Goal: Information Seeking & Learning: Learn about a topic

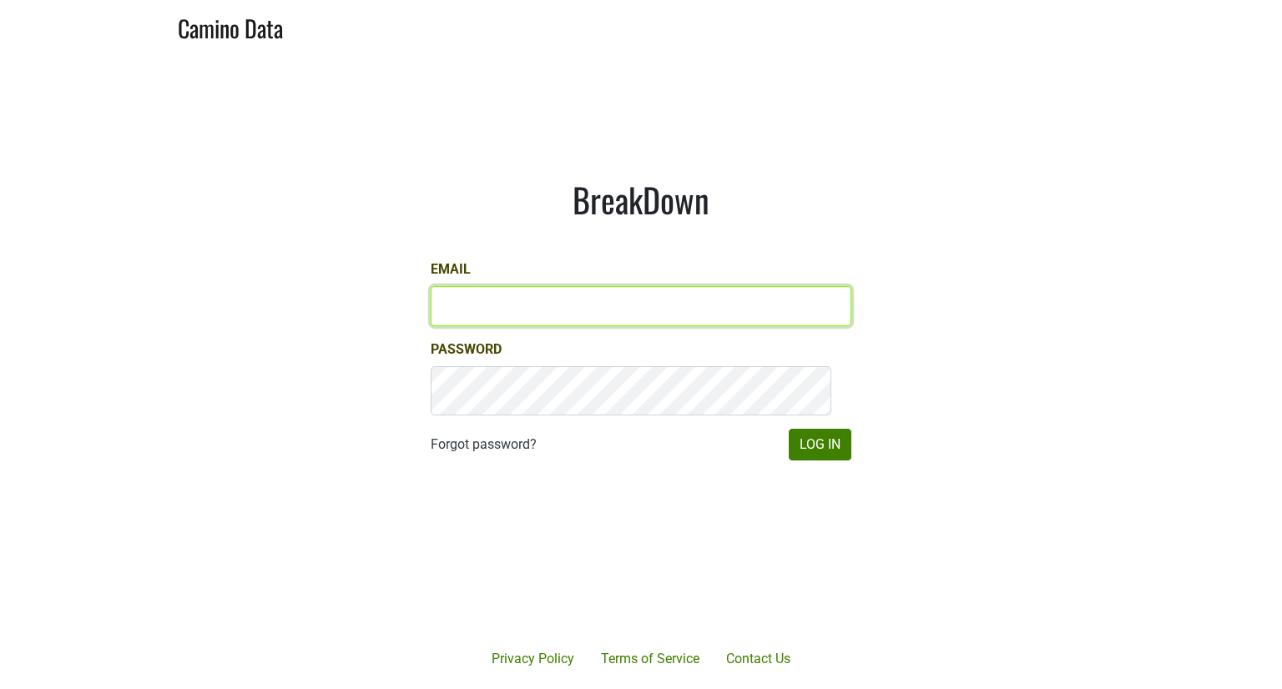
click at [609, 300] on input "Email" at bounding box center [641, 306] width 421 height 40
click at [629, 291] on input "Email" at bounding box center [641, 306] width 421 height 40
type input "glen@emeritusvineyards.com"
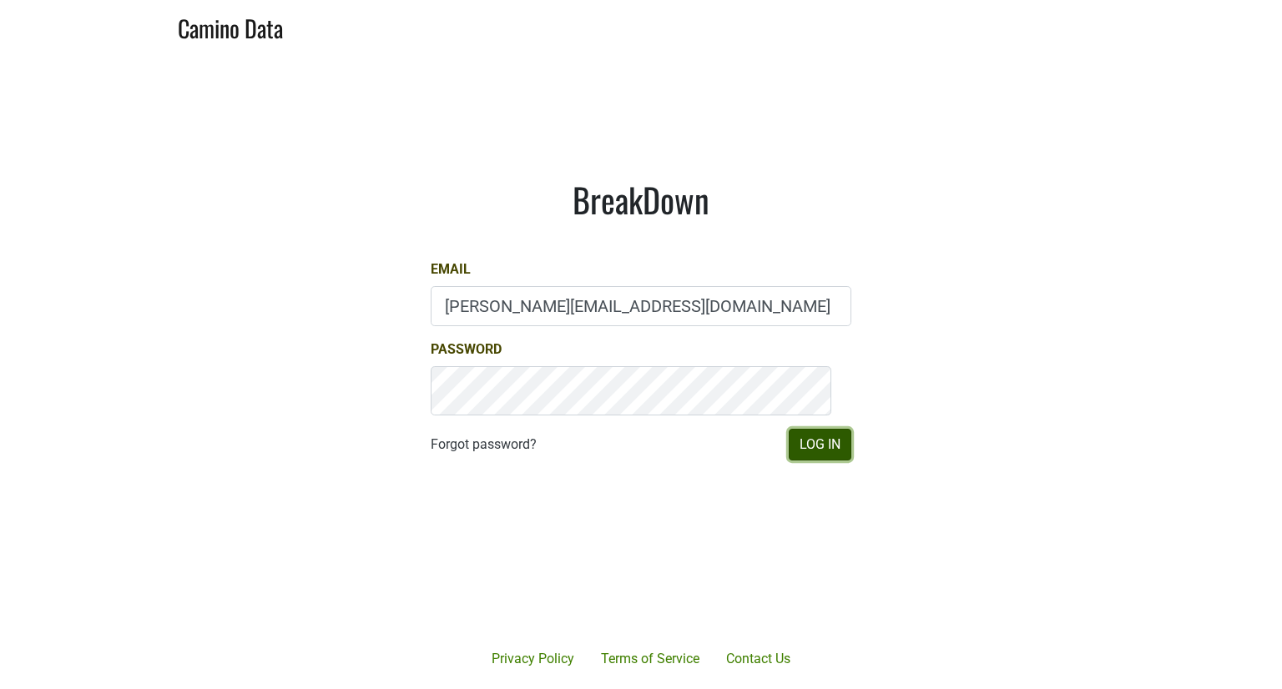
click at [804, 461] on button "Log In" at bounding box center [820, 445] width 63 height 32
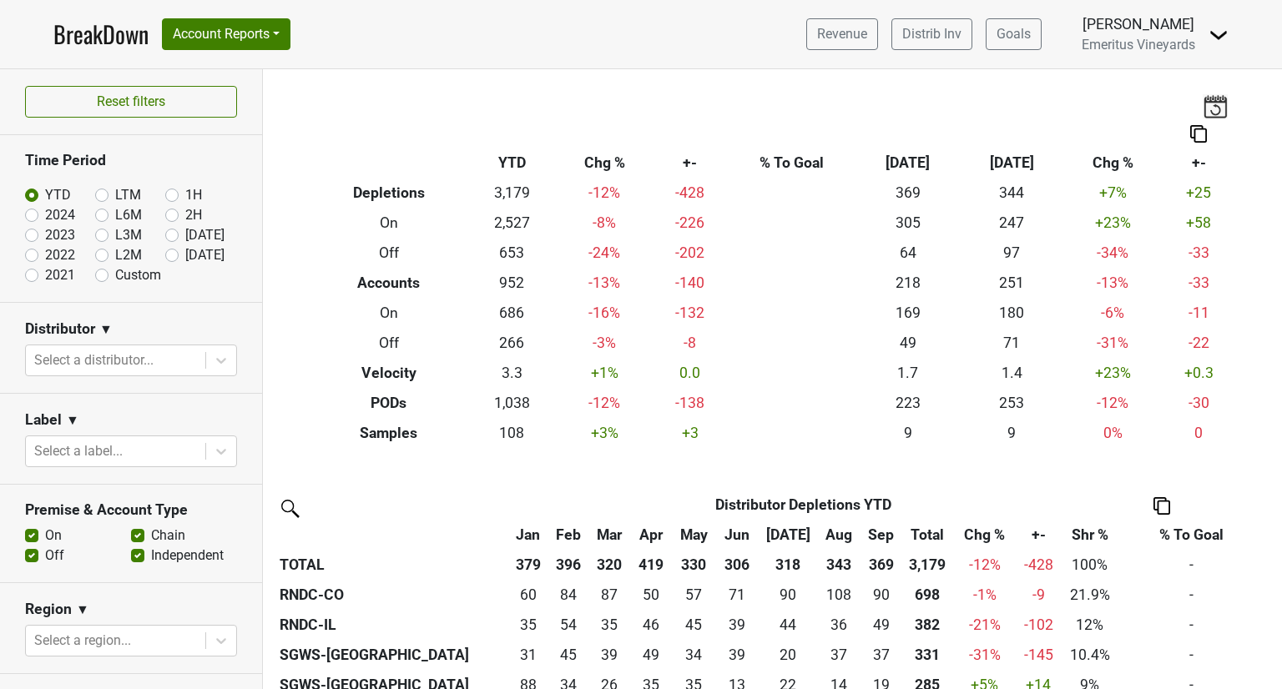
click at [618, 11] on nav "BreakDown Account Reports SuperRanker Map Award Progress Chain Compliance CRM N…" at bounding box center [641, 34] width 1202 height 68
click at [290, 48] on button "Account Reports" at bounding box center [226, 34] width 129 height 32
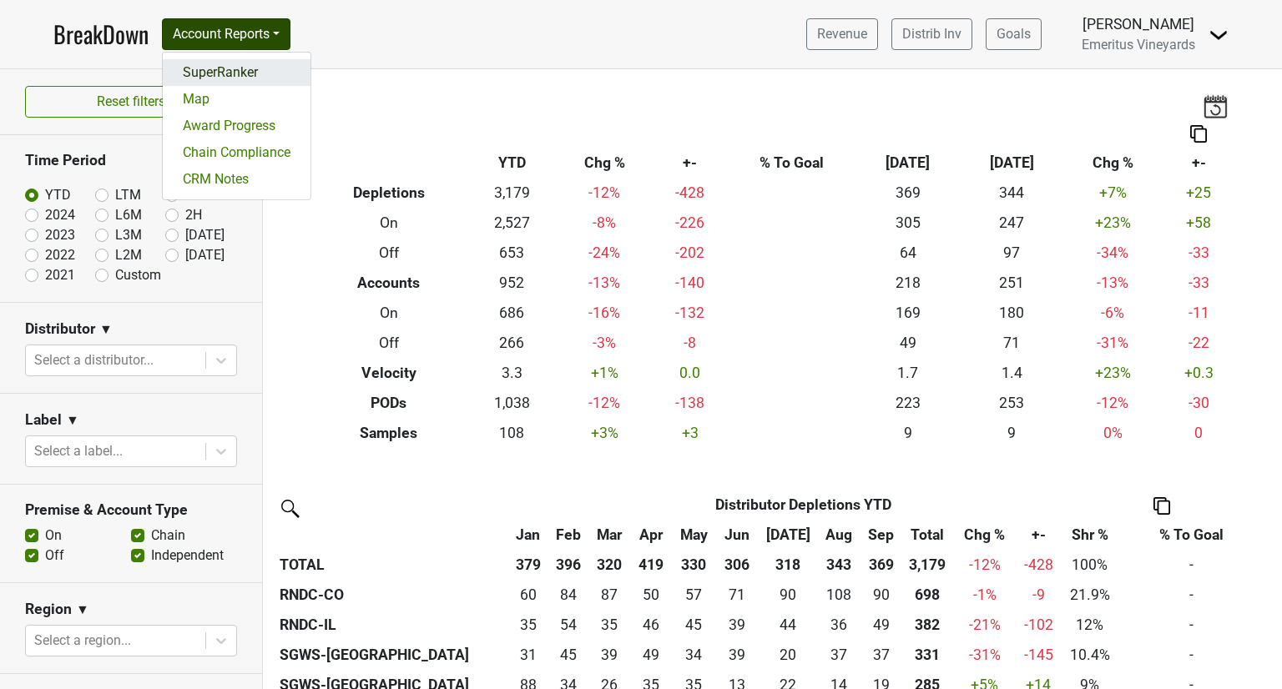
click at [284, 86] on link "SuperRanker" at bounding box center [237, 72] width 148 height 27
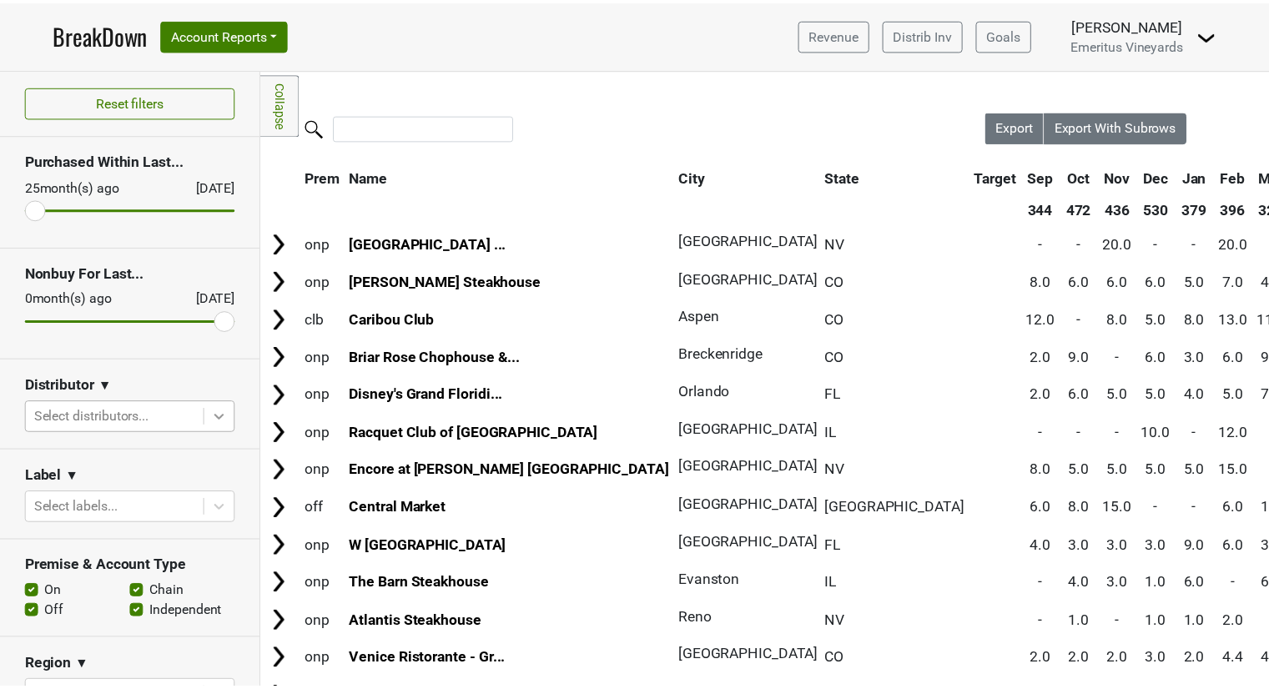
scroll to position [146, 0]
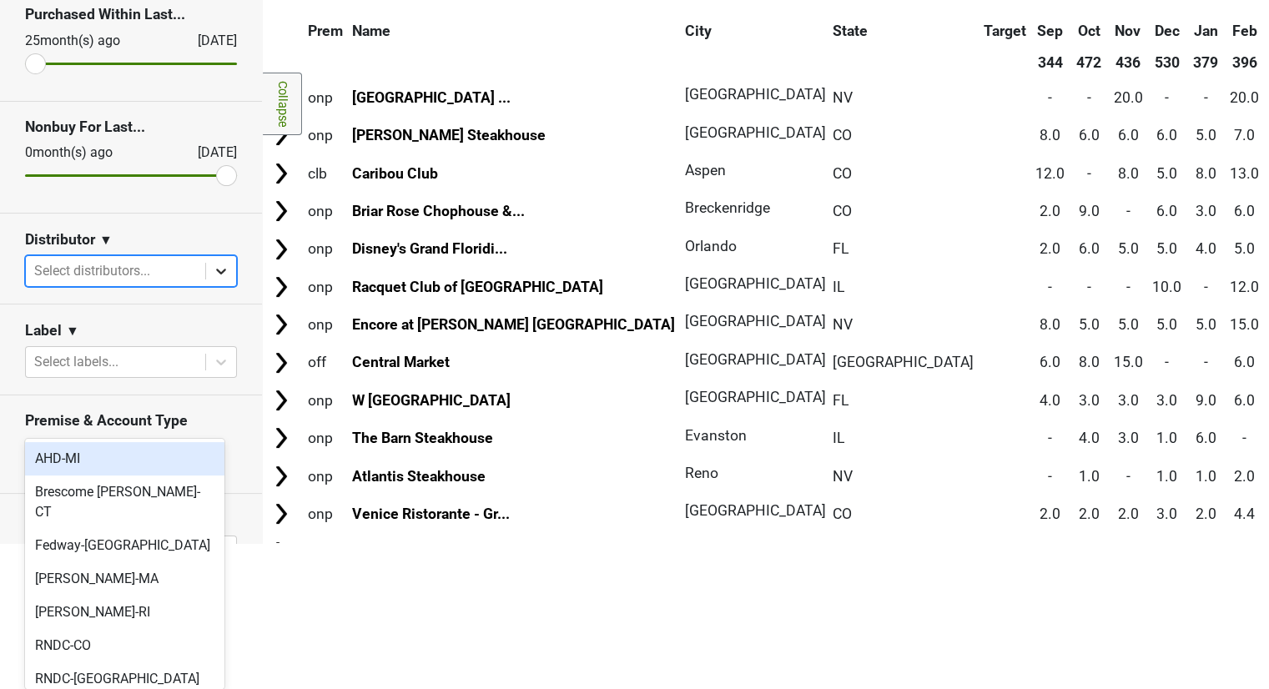
click at [213, 543] on body "BreakDown Account Reports SuperRanker Map Award Progress Chain Compliance CRM N…" at bounding box center [634, 198] width 1269 height 689
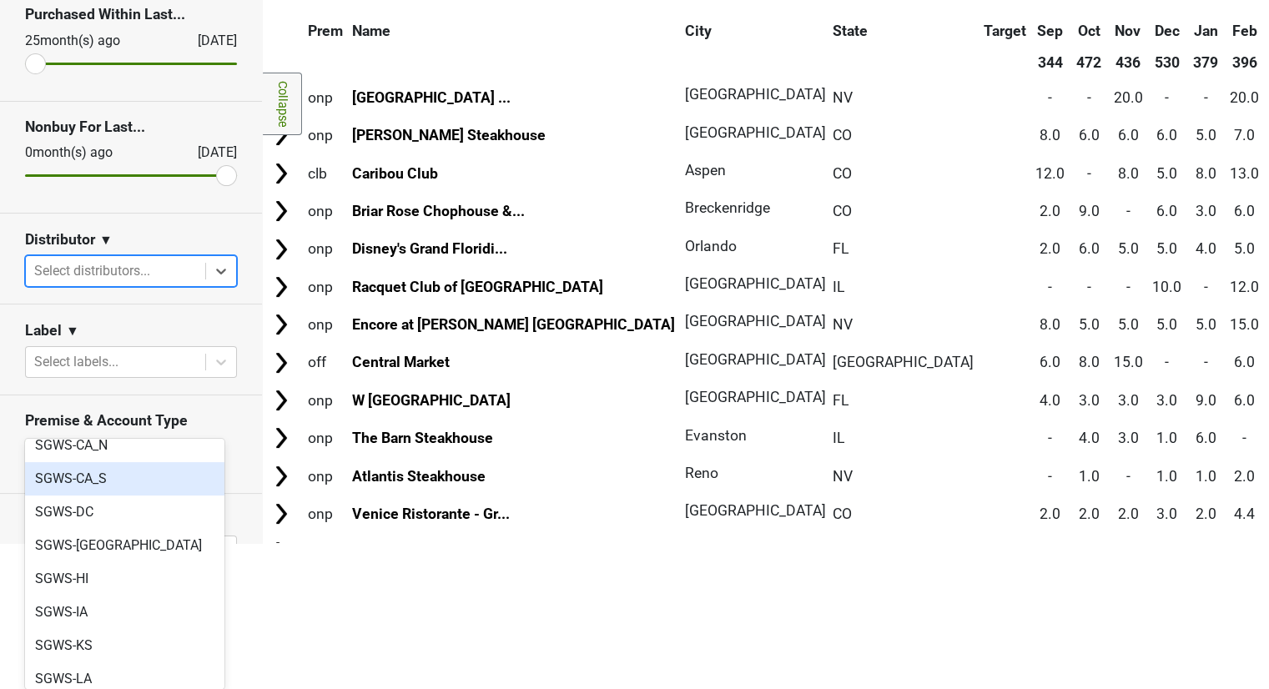
scroll to position [507, 0]
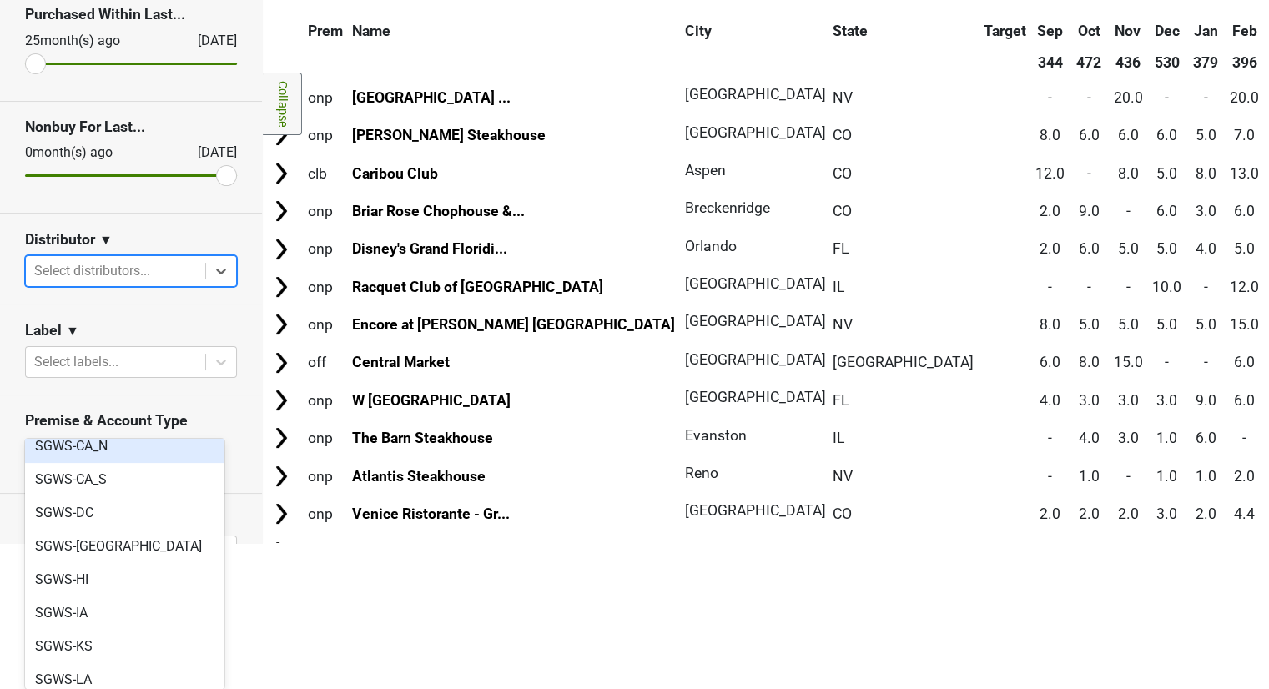
click at [107, 462] on div "SGWS-CA_N" at bounding box center [124, 446] width 199 height 33
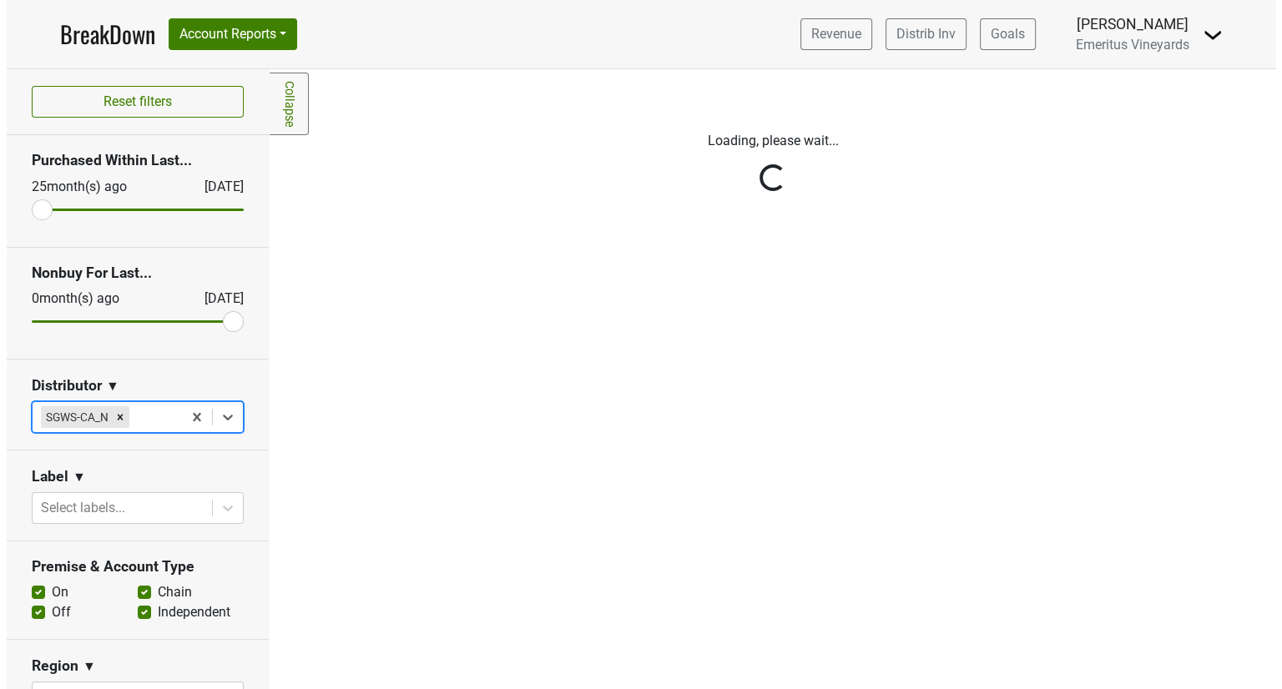
scroll to position [0, 0]
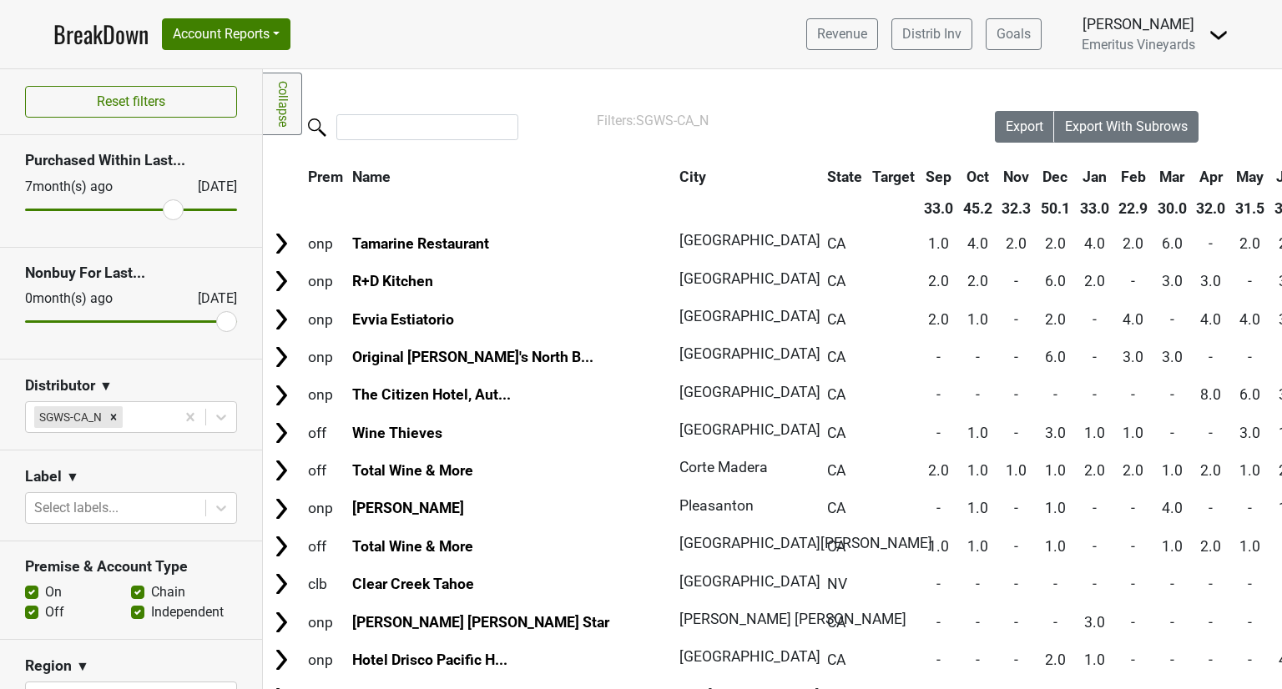
drag, startPoint x: 33, startPoint y: 293, endPoint x: 166, endPoint y: 322, distance: 135.9
type input "7"
click at [166, 211] on input "range" at bounding box center [131, 210] width 212 height 3
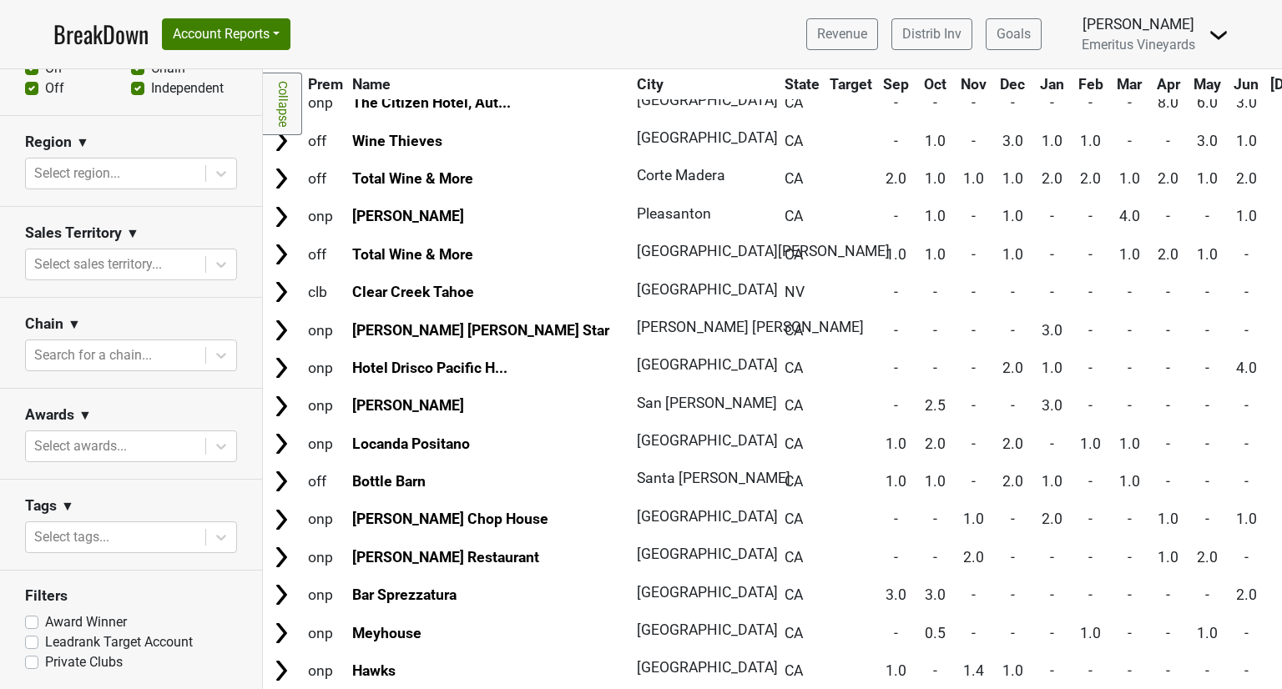
scroll to position [578, 0]
click at [213, 273] on icon at bounding box center [221, 264] width 17 height 17
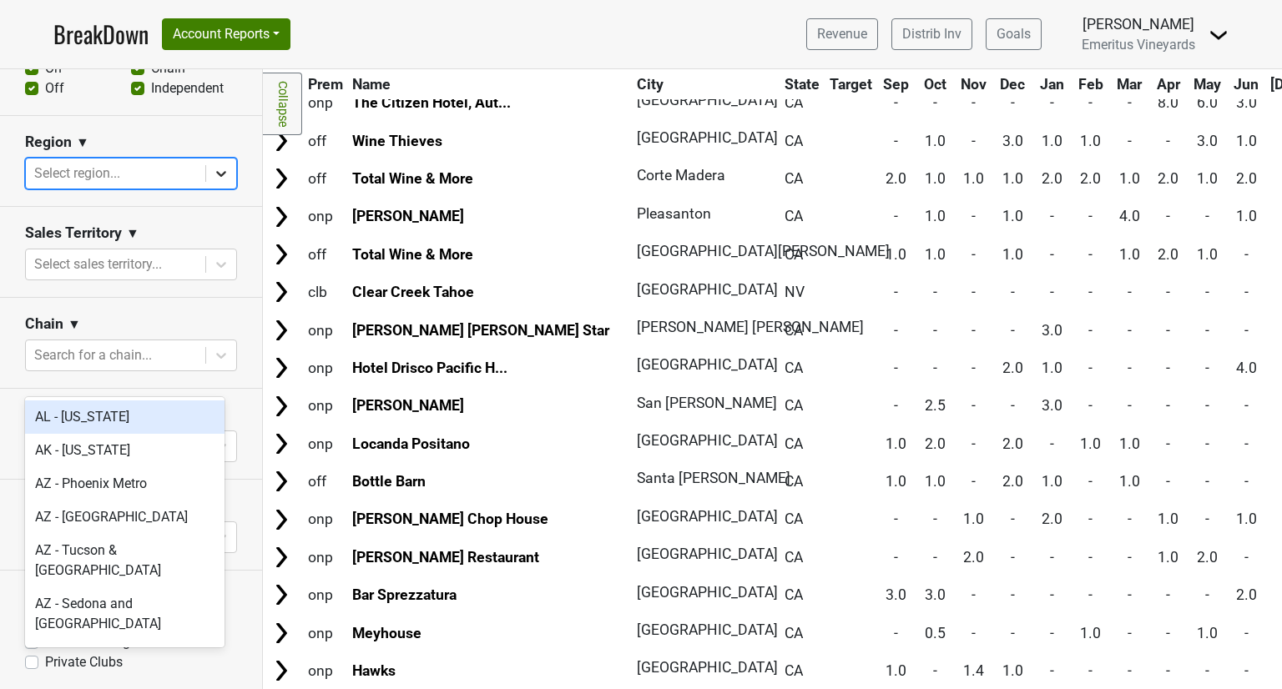
click at [215, 189] on div at bounding box center [221, 174] width 30 height 30
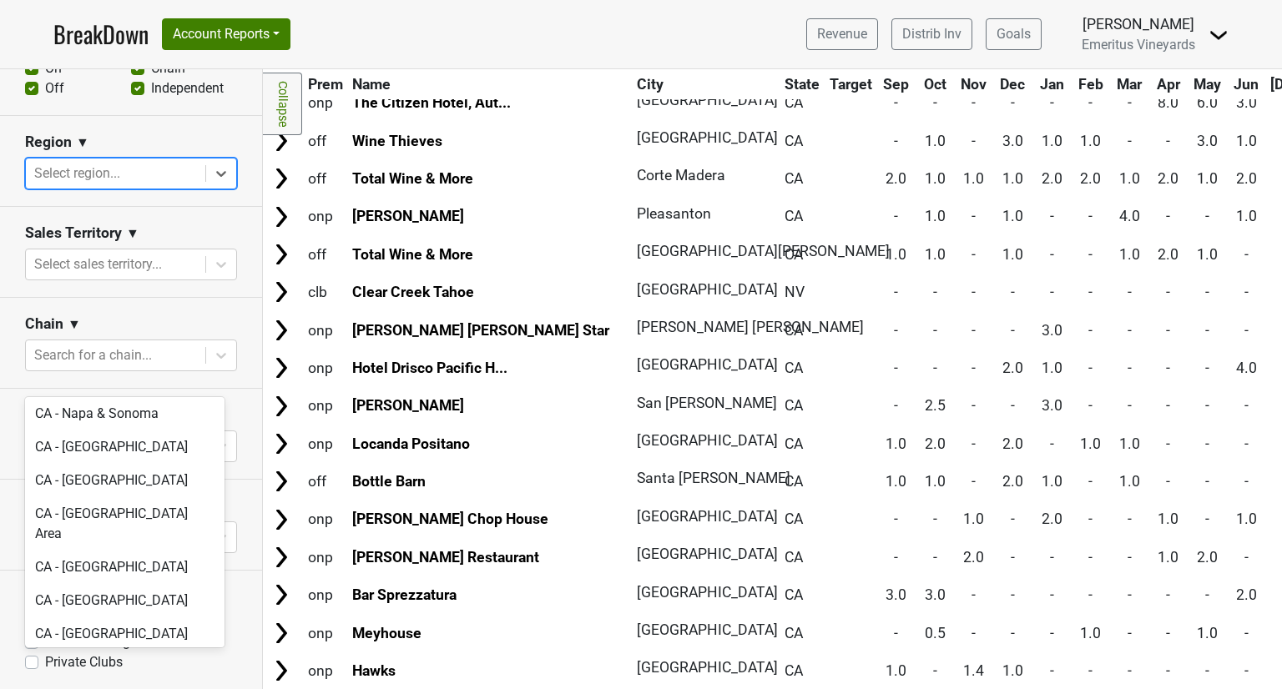
scroll to position [593, 0]
click at [109, 428] on div "CA - Napa & Sonoma" at bounding box center [124, 411] width 199 height 33
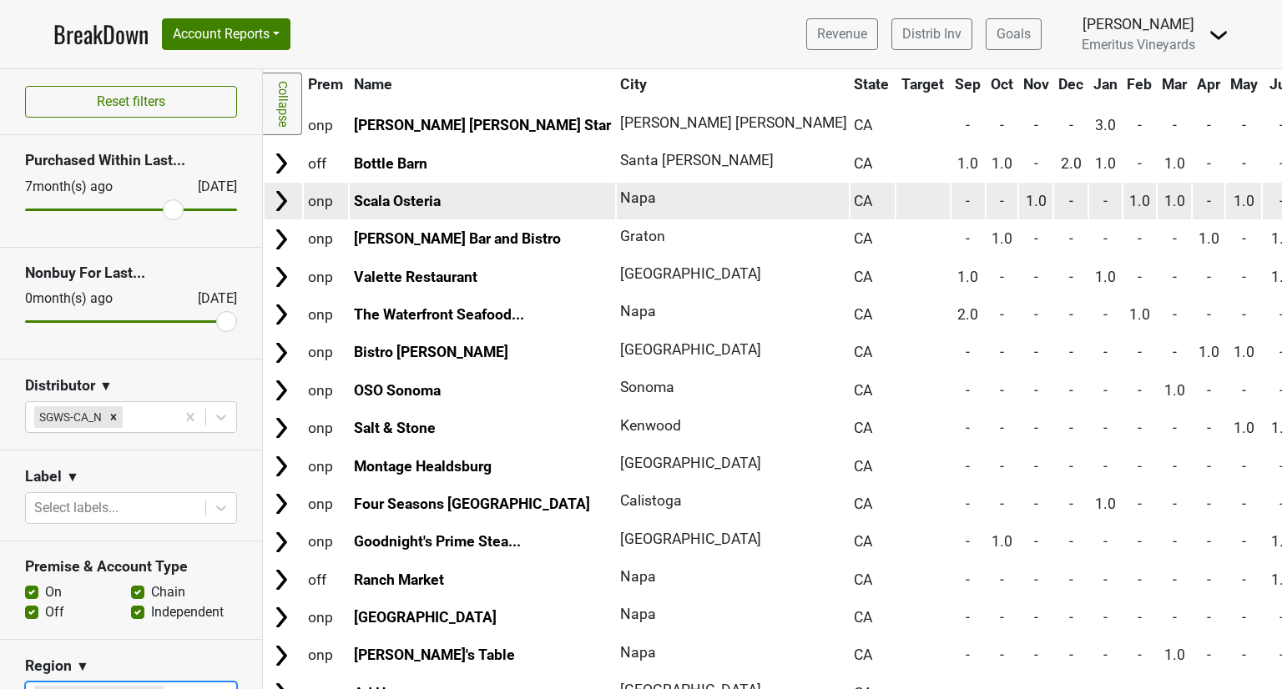
scroll to position [0, 0]
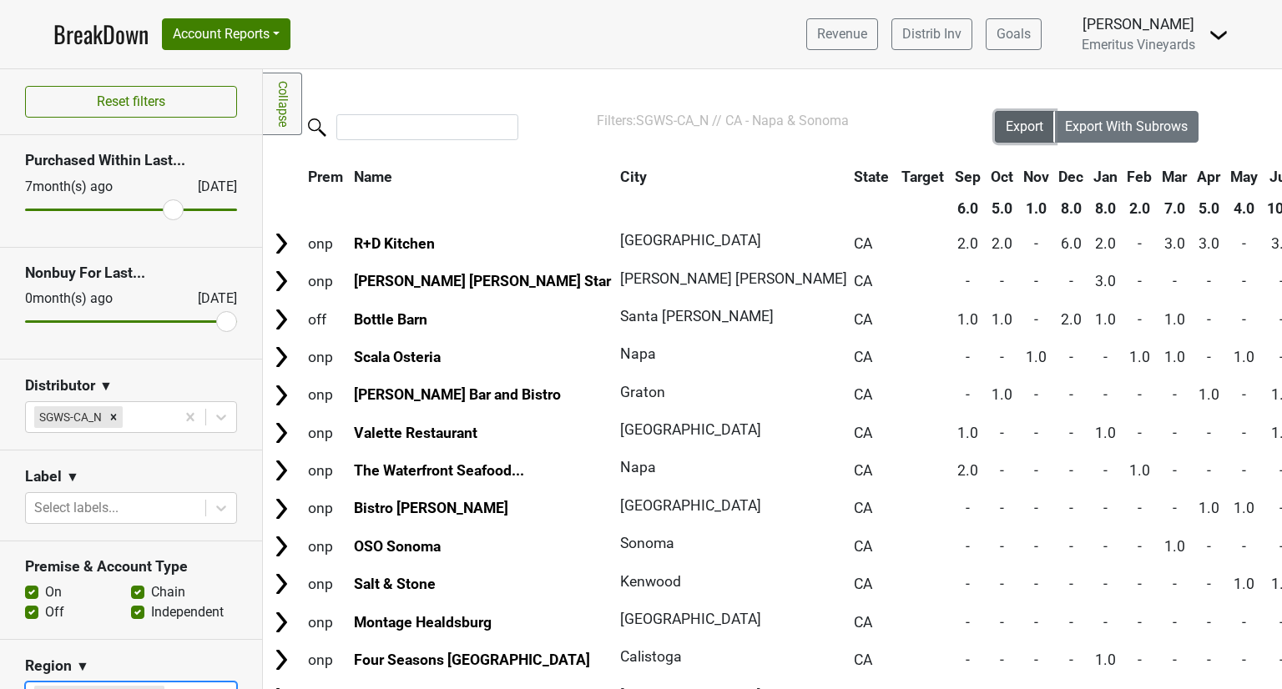
click at [1006, 134] on span "Export" at bounding box center [1025, 127] width 38 height 16
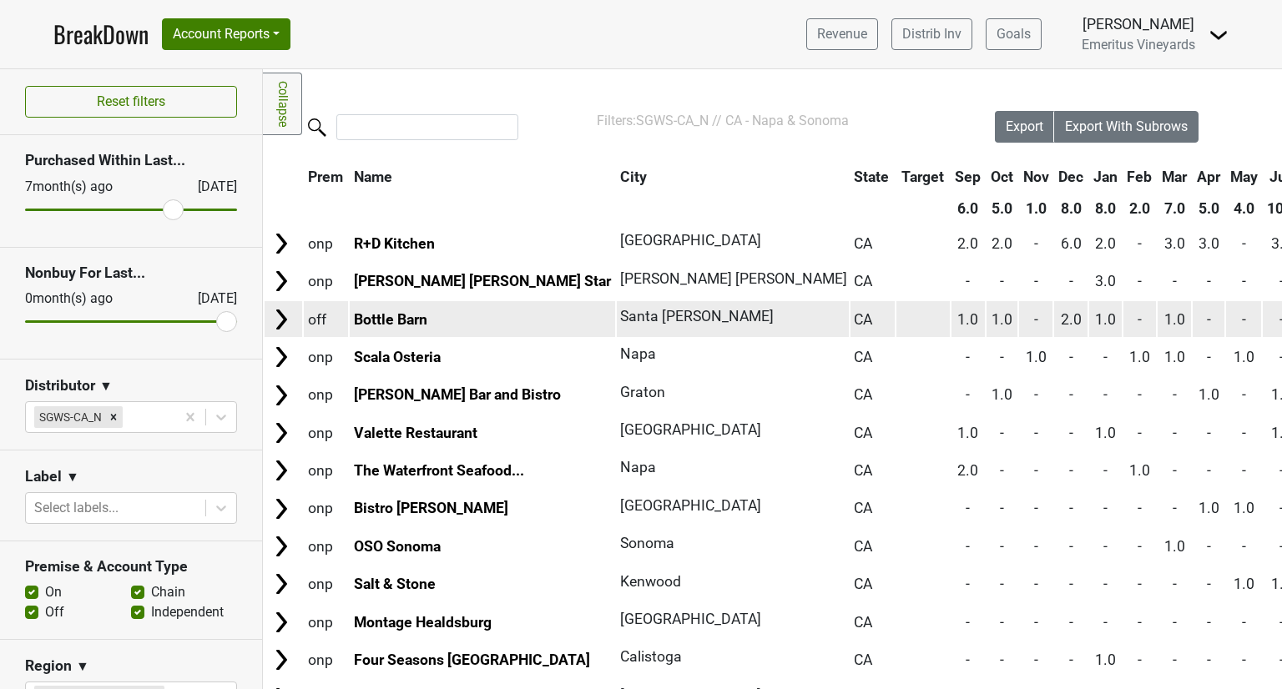
click at [280, 332] on img at bounding box center [281, 319] width 25 height 25
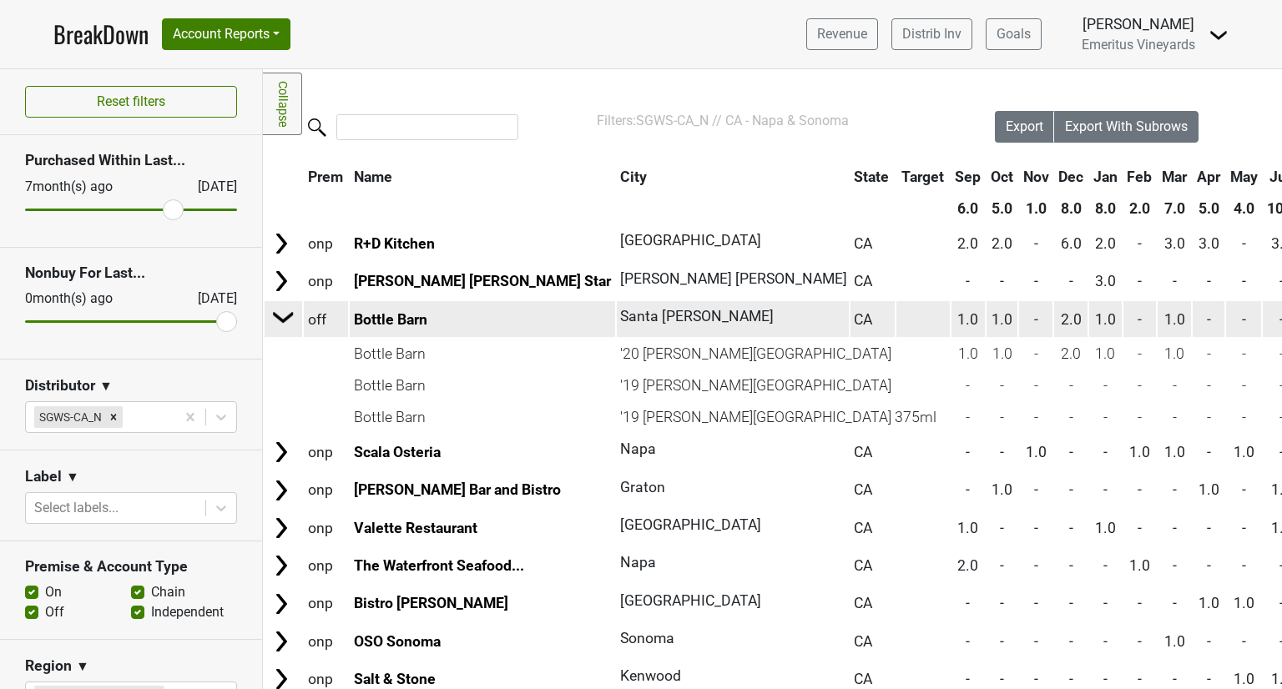
click at [277, 330] on img at bounding box center [283, 317] width 25 height 25
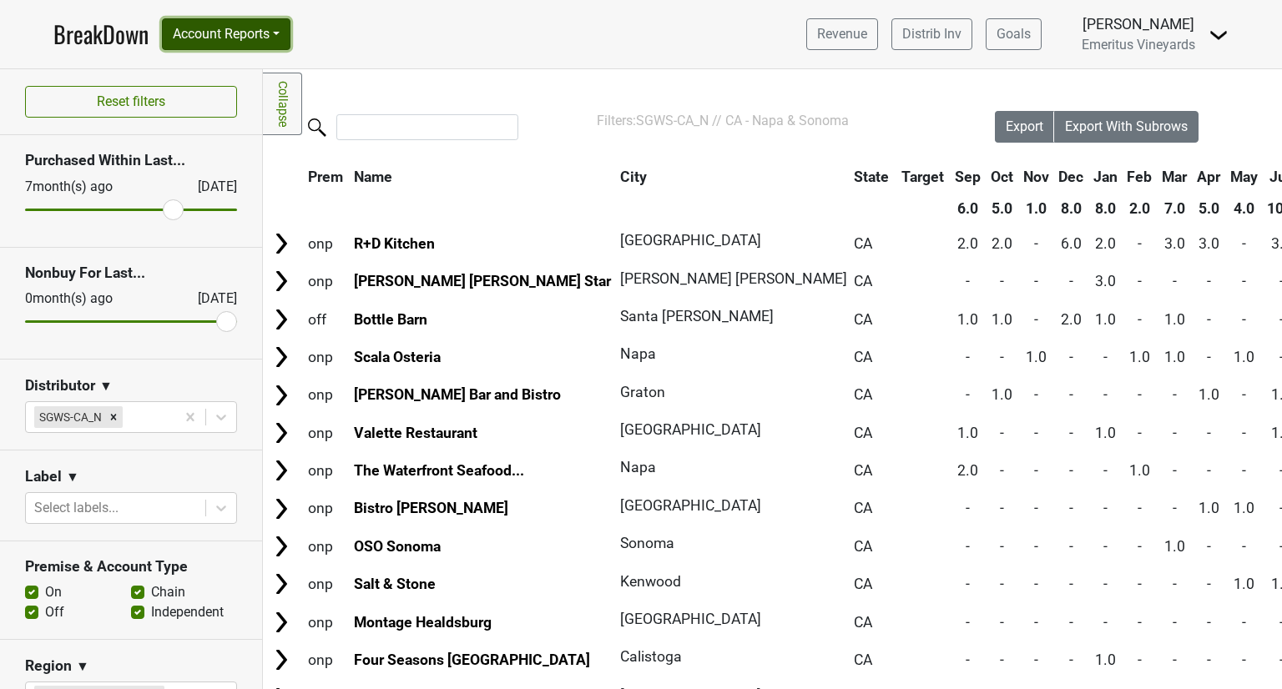
click at [290, 50] on button "Account Reports" at bounding box center [226, 34] width 129 height 32
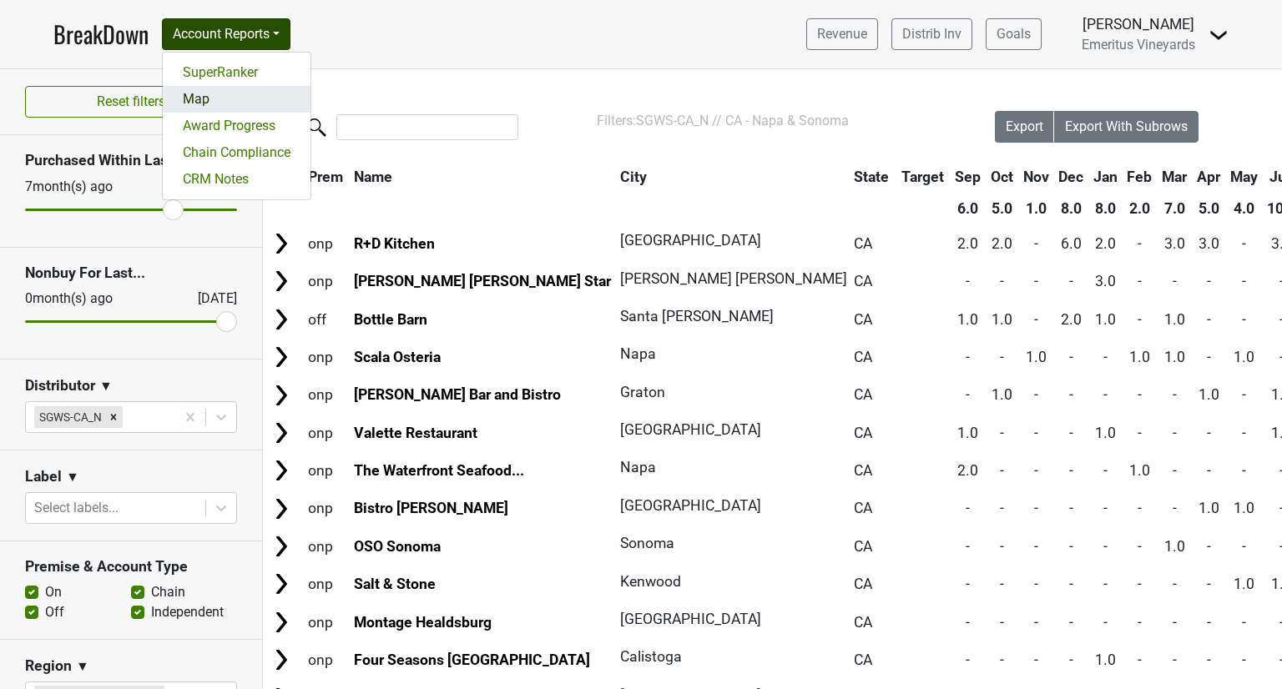
click at [256, 108] on link "Map" at bounding box center [237, 99] width 148 height 27
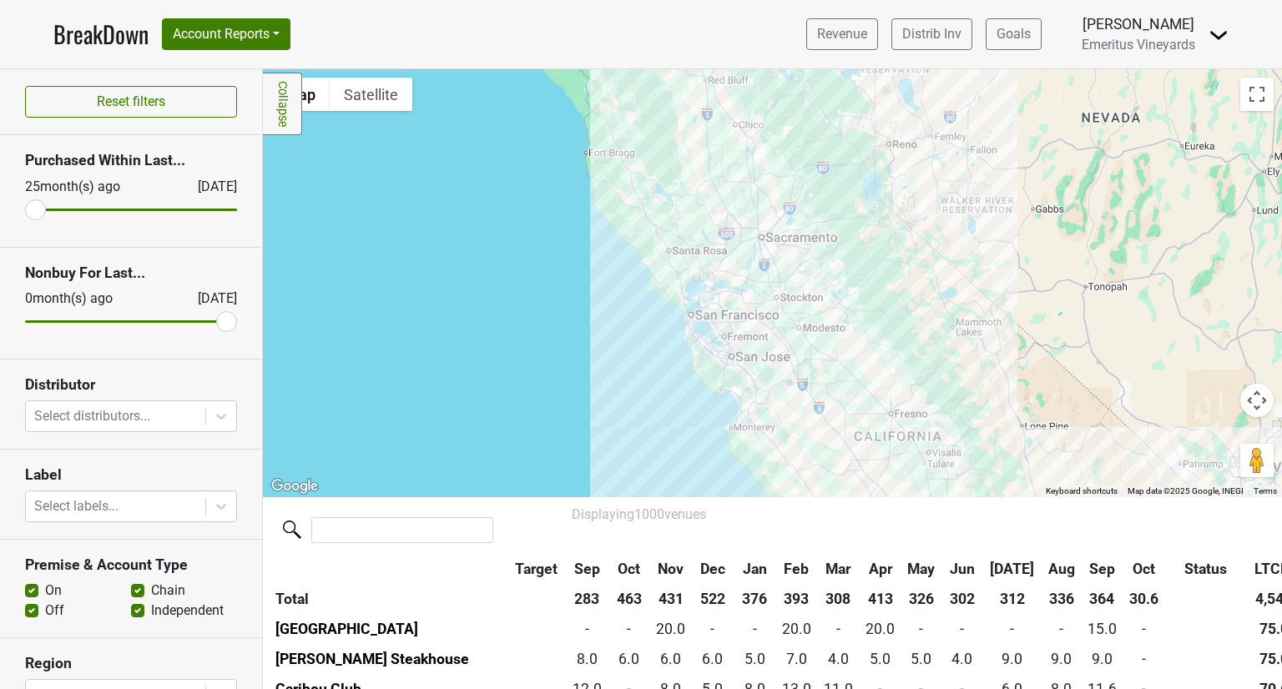
drag, startPoint x: 643, startPoint y: 164, endPoint x: 810, endPoint y: 525, distance: 397.0
click at [810, 525] on div "Filters Collapse ← Move left → Move right ↑ Move up ↓ Move down + Zoom in - Zoo…" at bounding box center [772, 379] width 1019 height 620
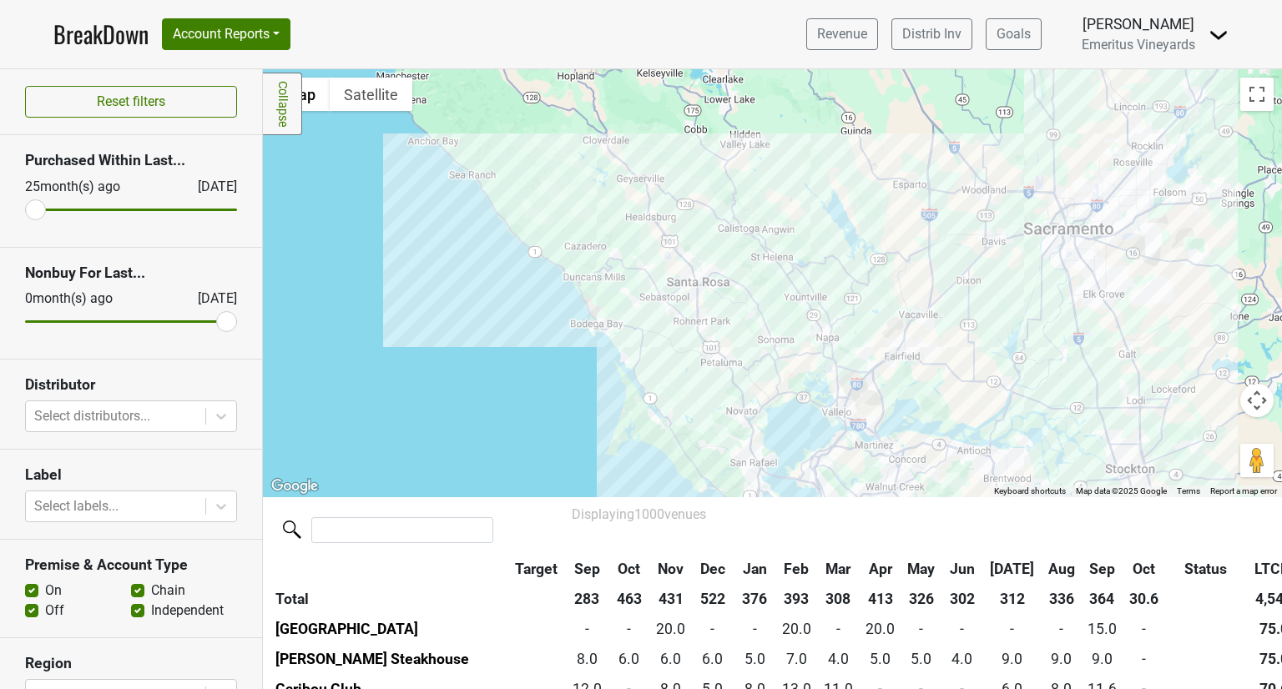
drag, startPoint x: 638, startPoint y: 293, endPoint x: 668, endPoint y: 225, distance: 74.0
click at [668, 225] on div at bounding box center [772, 282] width 1019 height 427
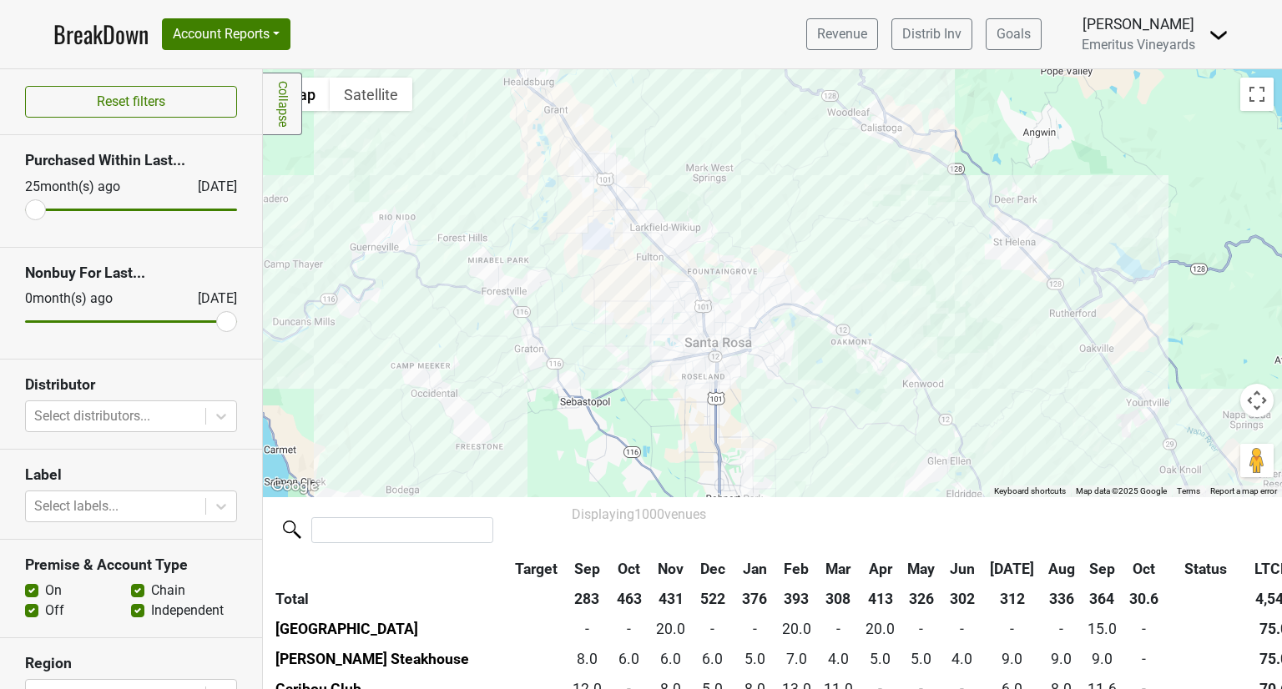
click at [921, 398] on div at bounding box center [772, 282] width 1019 height 427
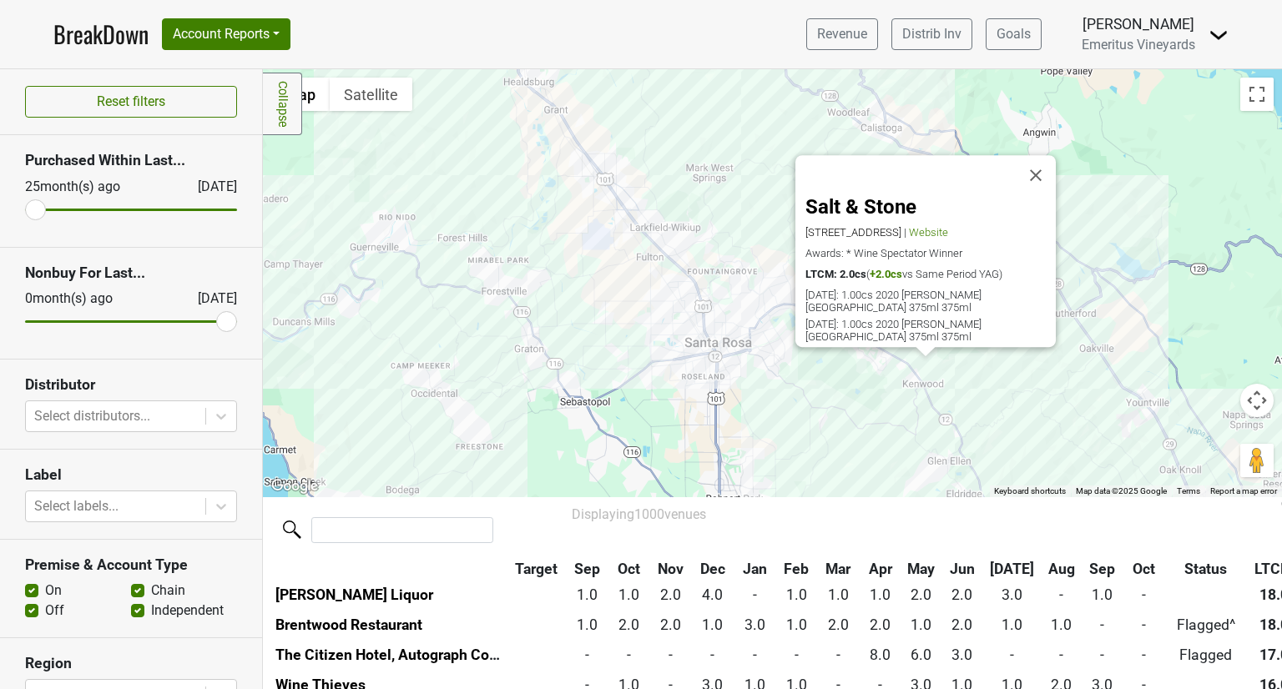
click at [921, 398] on div "Salt & Stone 9900 Sonoma Hwy, Kenwood, CA 95452 | Website Awards: * Wine Specta…" at bounding box center [772, 282] width 1019 height 427
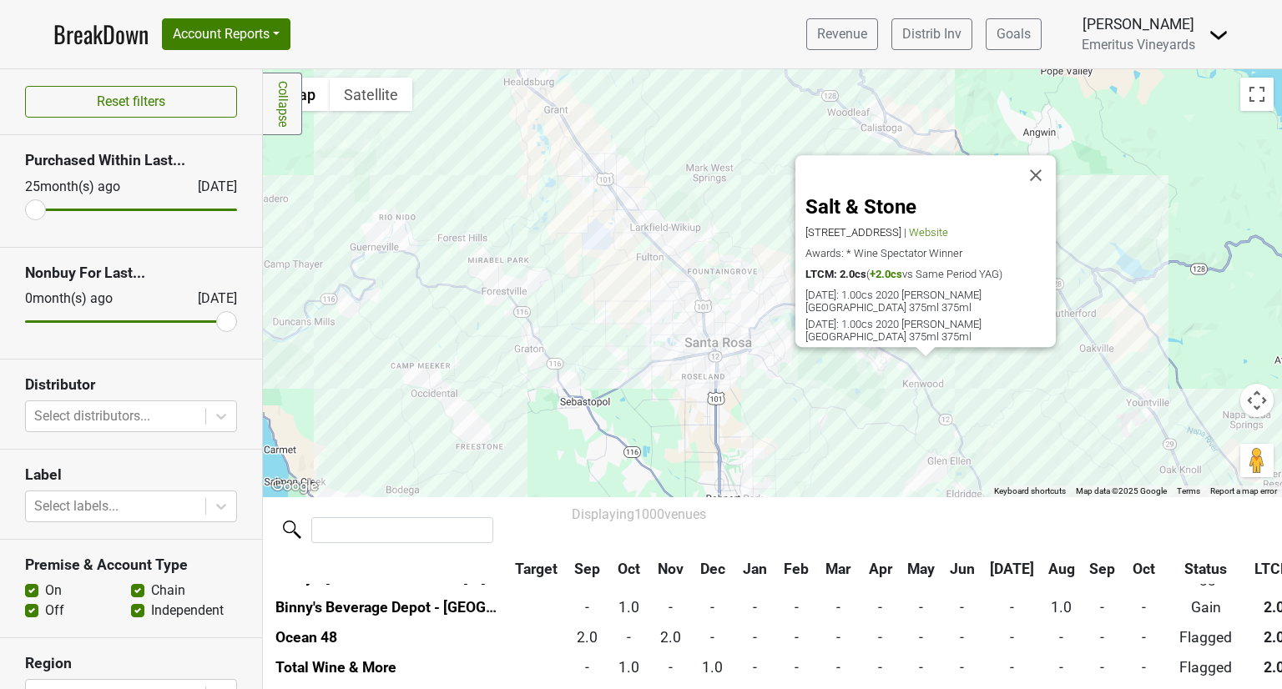
scroll to position [19193, 0]
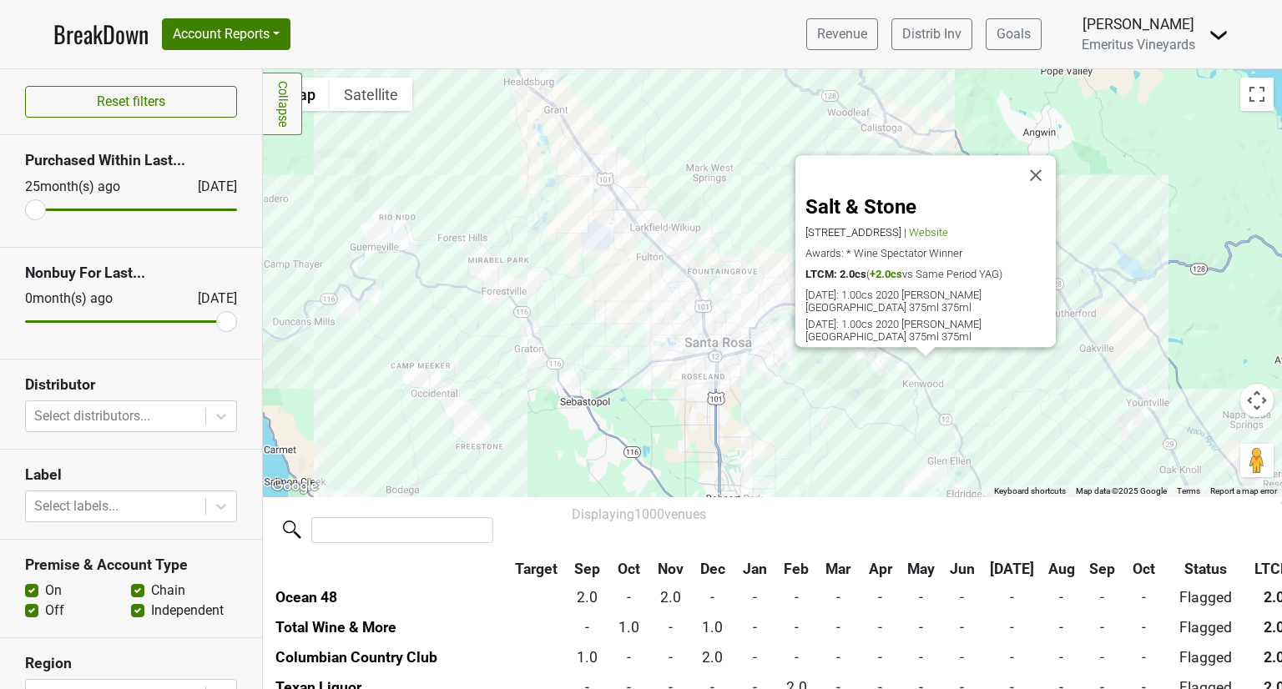
click at [937, 468] on div "Salt & Stone 9900 Sonoma Hwy, Kenwood, CA 95452 | Website Awards: * Wine Specta…" at bounding box center [772, 282] width 1019 height 427
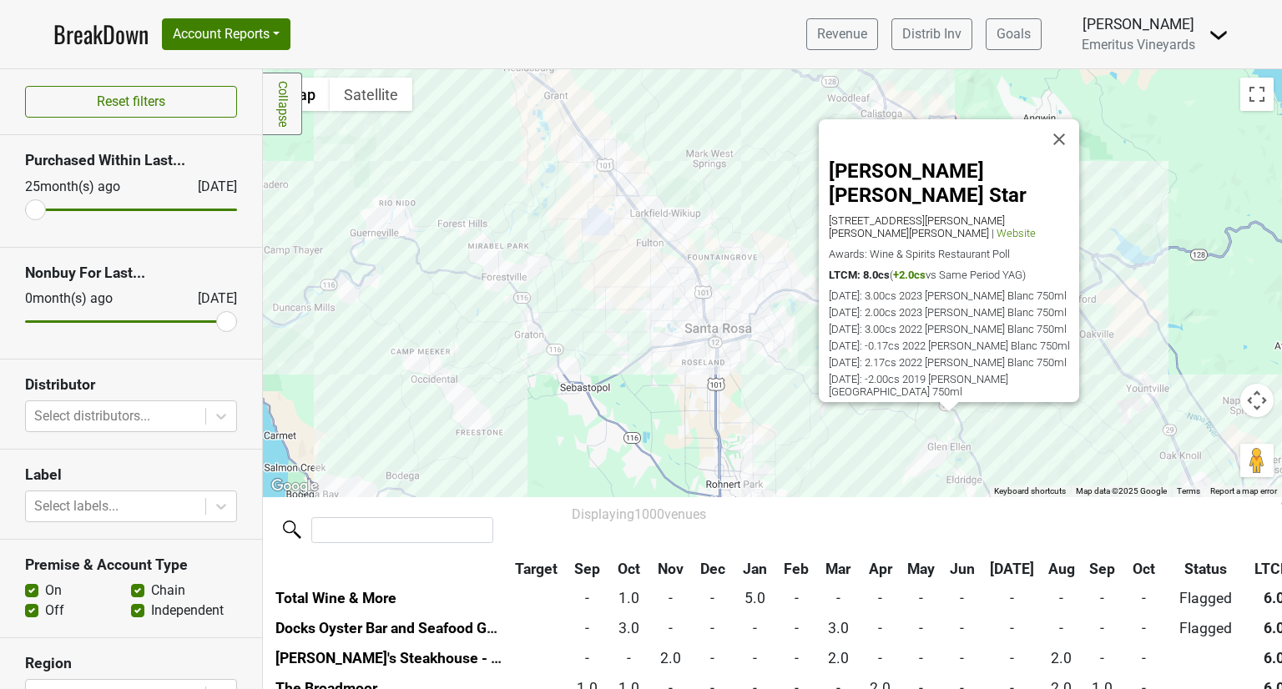
scroll to position [5221, 0]
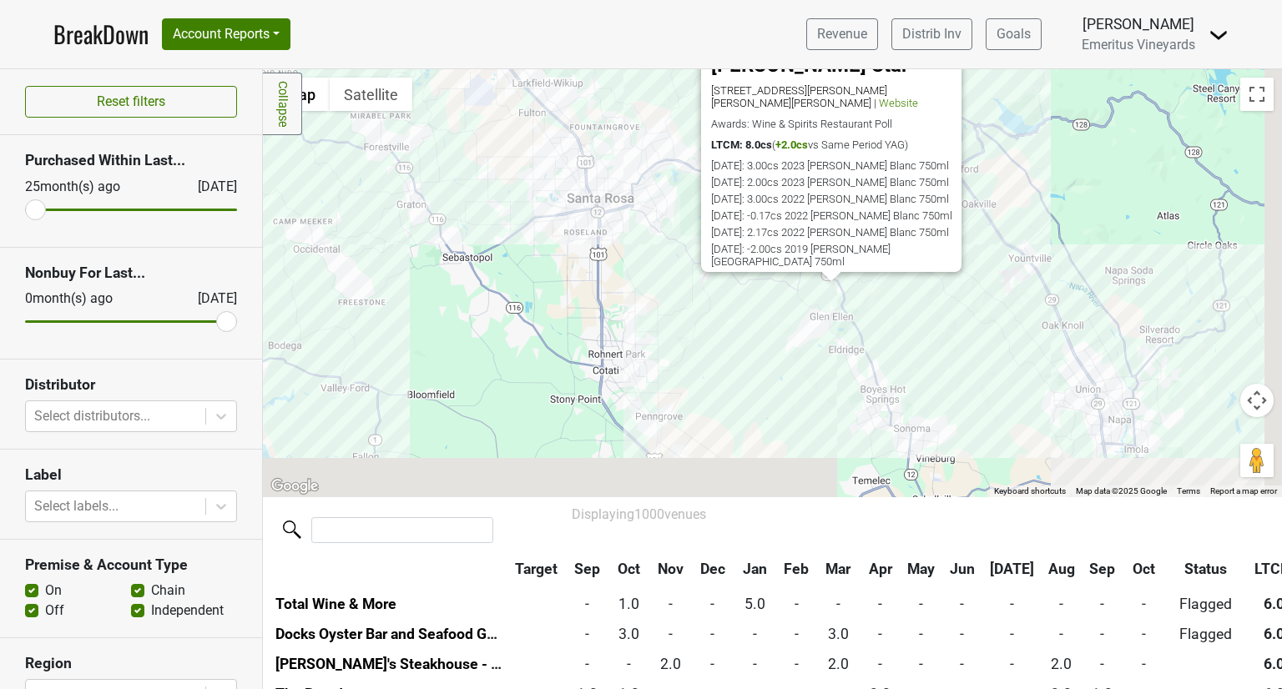
drag, startPoint x: 999, startPoint y: 476, endPoint x: 850, endPoint y: 325, distance: 211.3
click at [850, 325] on div "Glen Ellen Star 13648 Arnold Dr, Glen Ellen, CA 95442 | Website Awards: Wine & …" at bounding box center [772, 282] width 1019 height 427
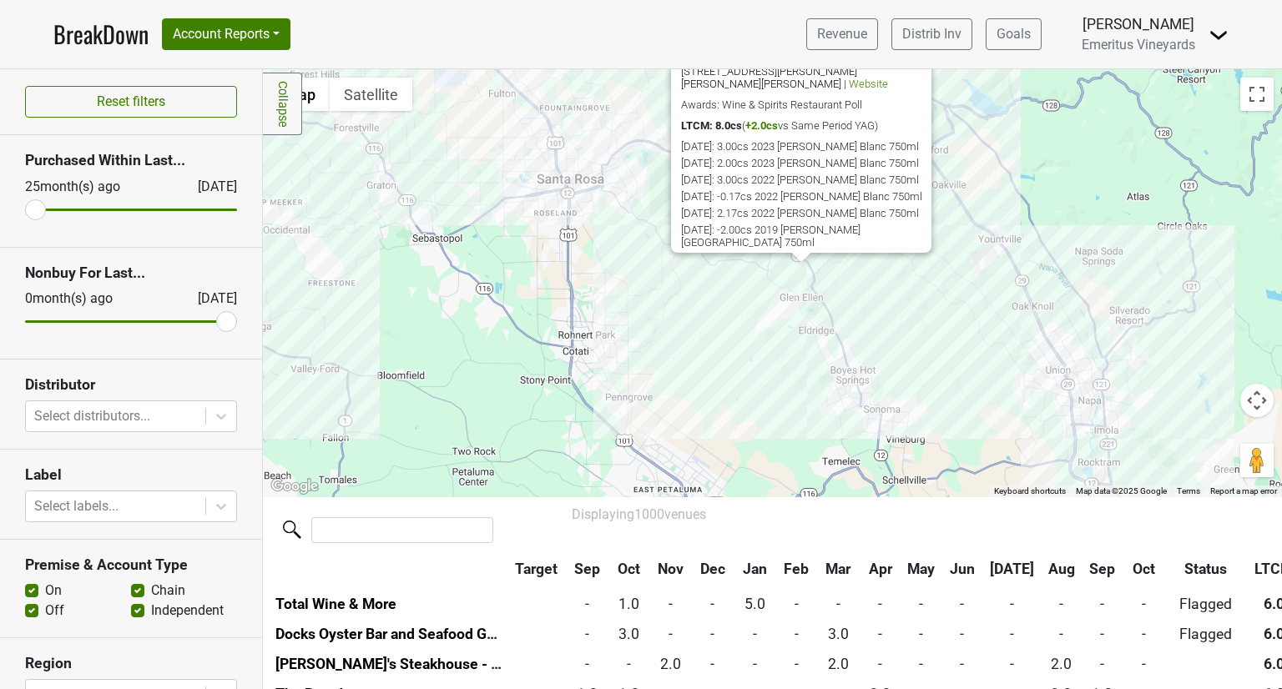
click at [870, 399] on div "Glen Ellen Star 13648 Arnold Dr, Glen Ellen, CA 95442 | Website Awards: Wine & …" at bounding box center [772, 282] width 1019 height 427
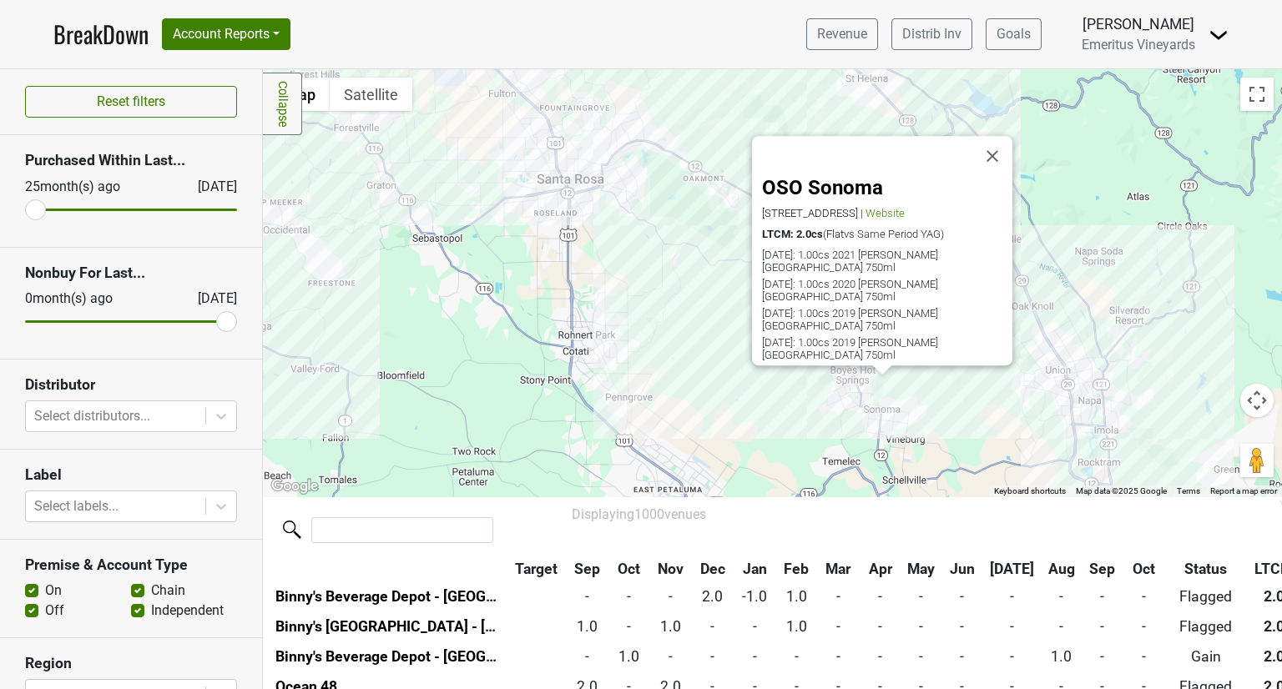
scroll to position [19118, 0]
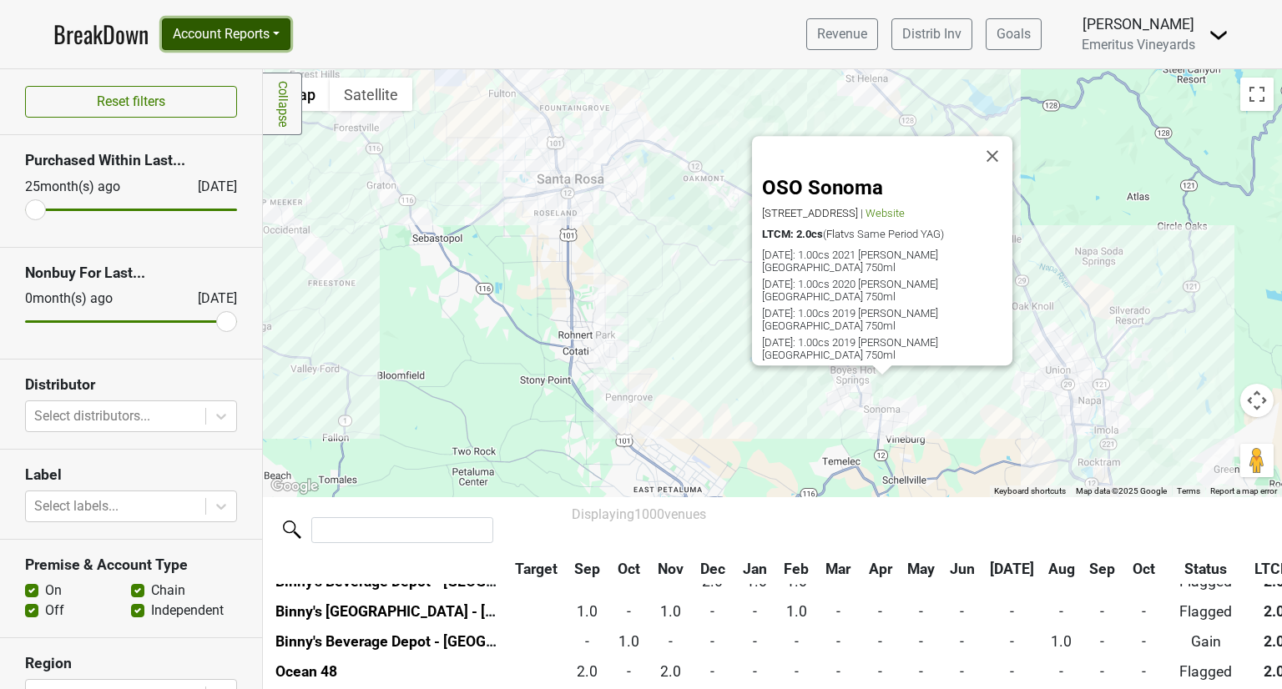
click at [290, 46] on button "Account Reports" at bounding box center [226, 34] width 129 height 32
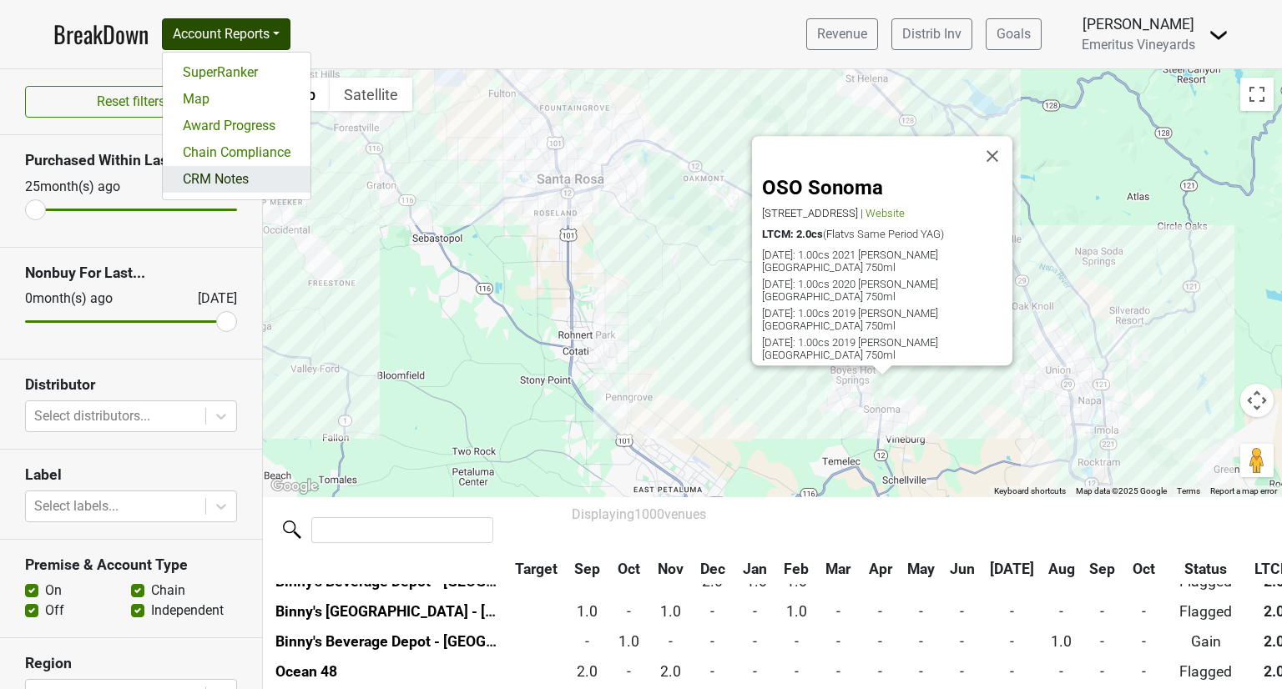
click at [286, 193] on link "CRM Notes" at bounding box center [237, 179] width 148 height 27
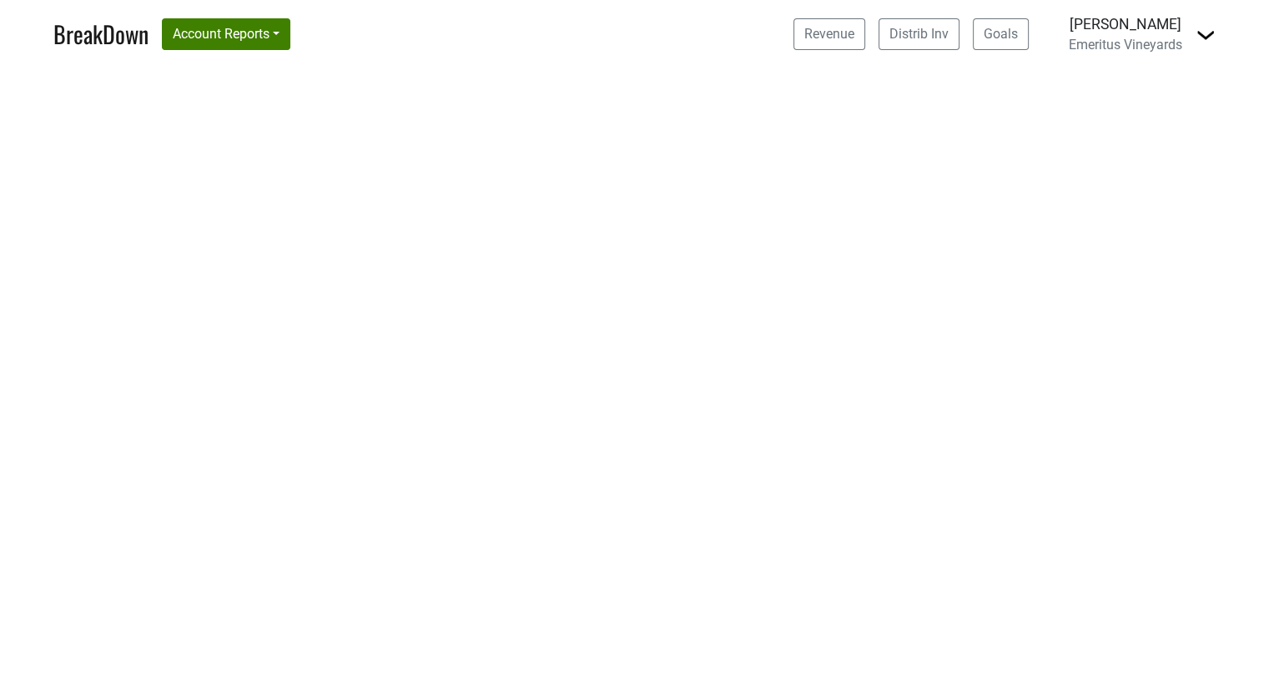
select select "CA"
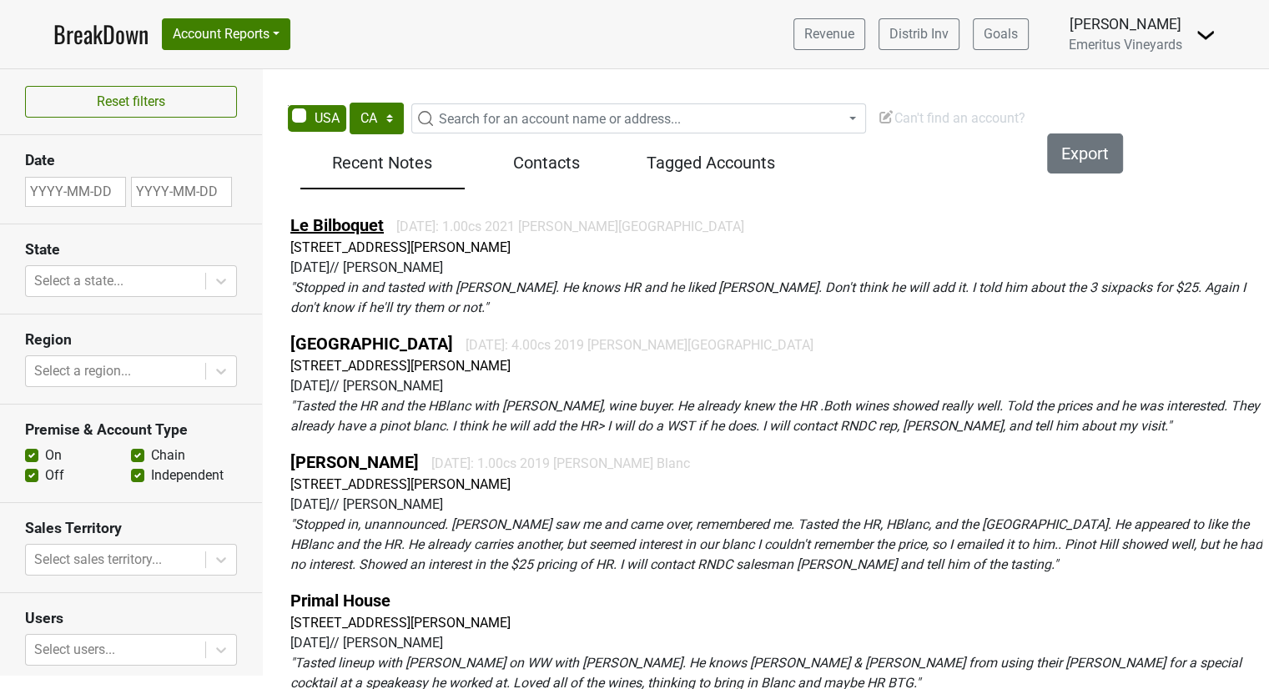
click at [383, 235] on link "Le Bilboquet" at bounding box center [336, 225] width 93 height 20
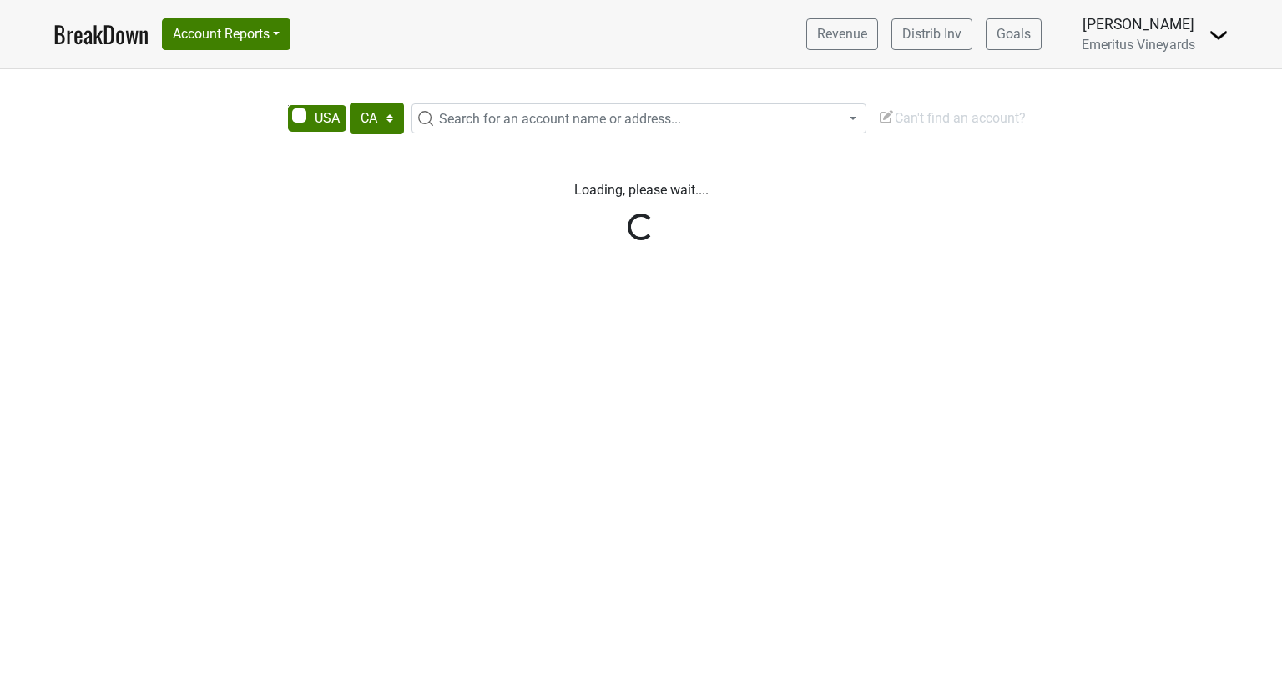
select select "CA"
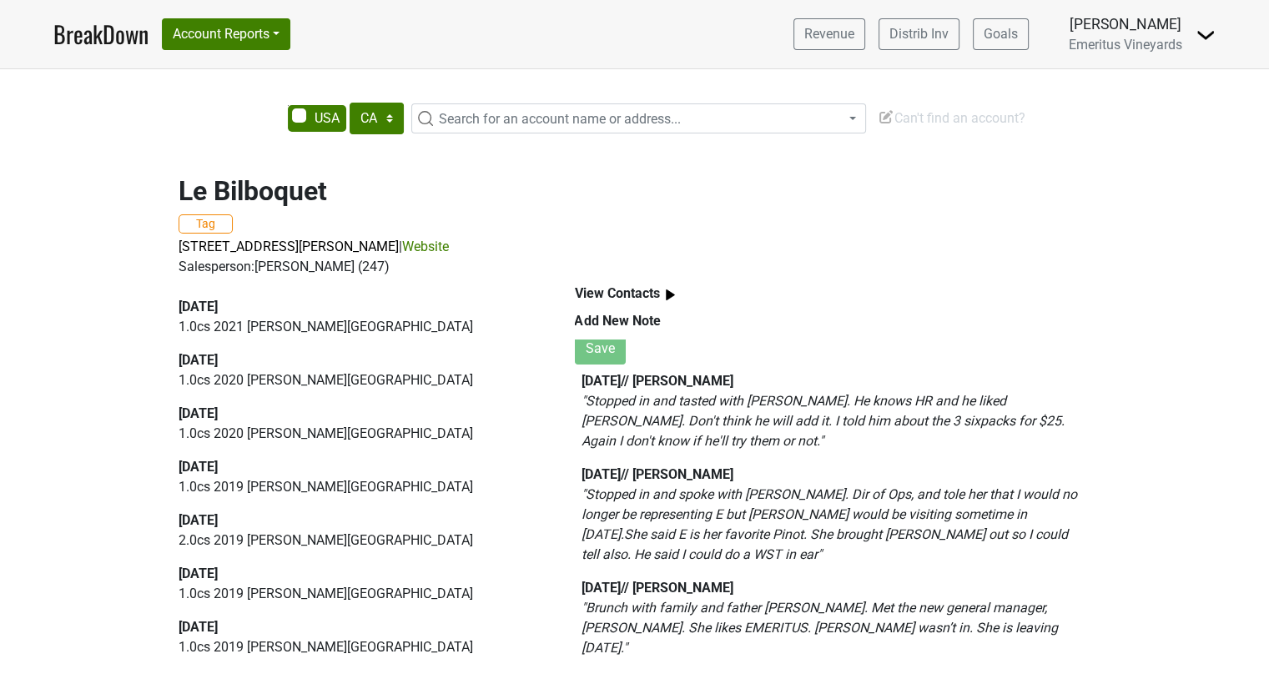
click at [609, 301] on b "View Contacts" at bounding box center [617, 293] width 85 height 16
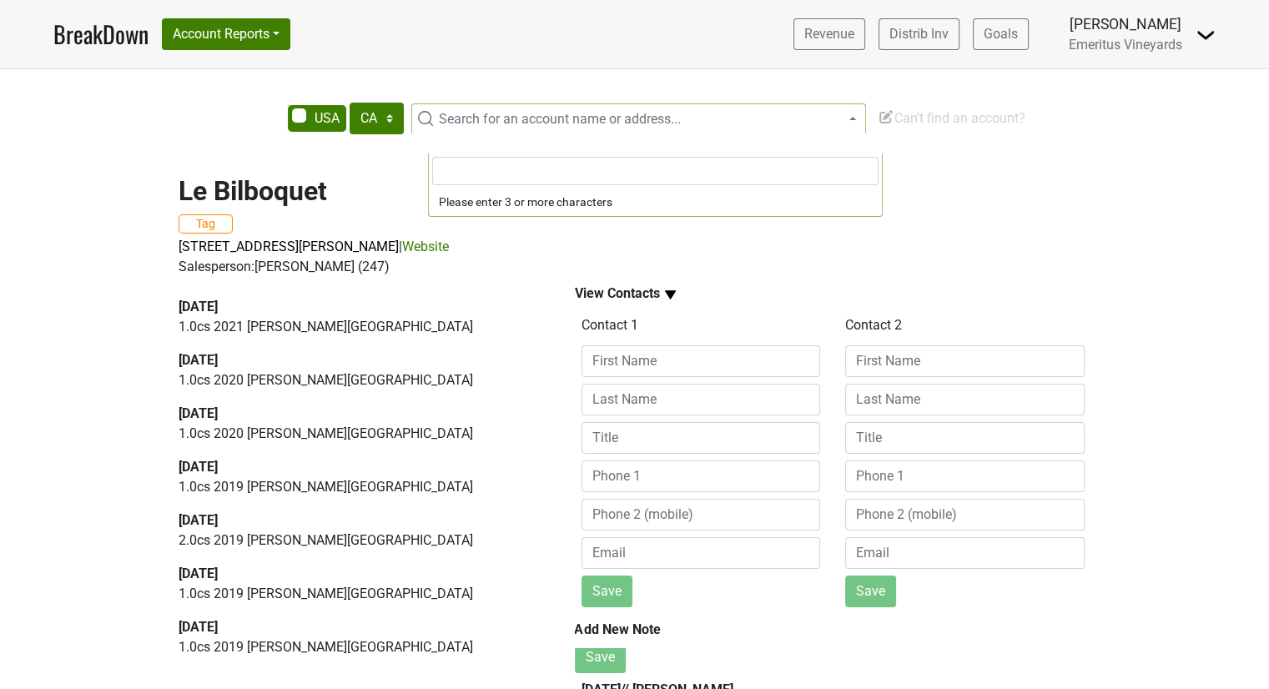
click at [681, 127] on span "Search for an account name or address..." at bounding box center [560, 119] width 242 height 16
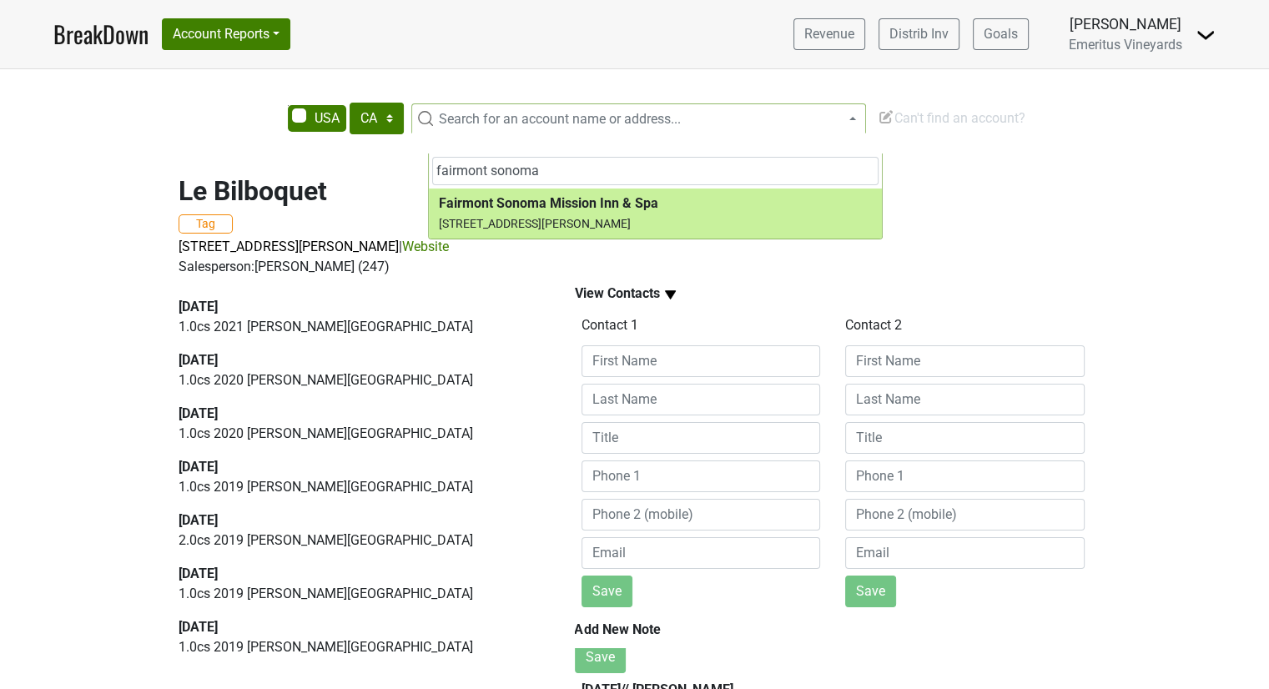
type input "fairmont sonoma"
select select "90855"
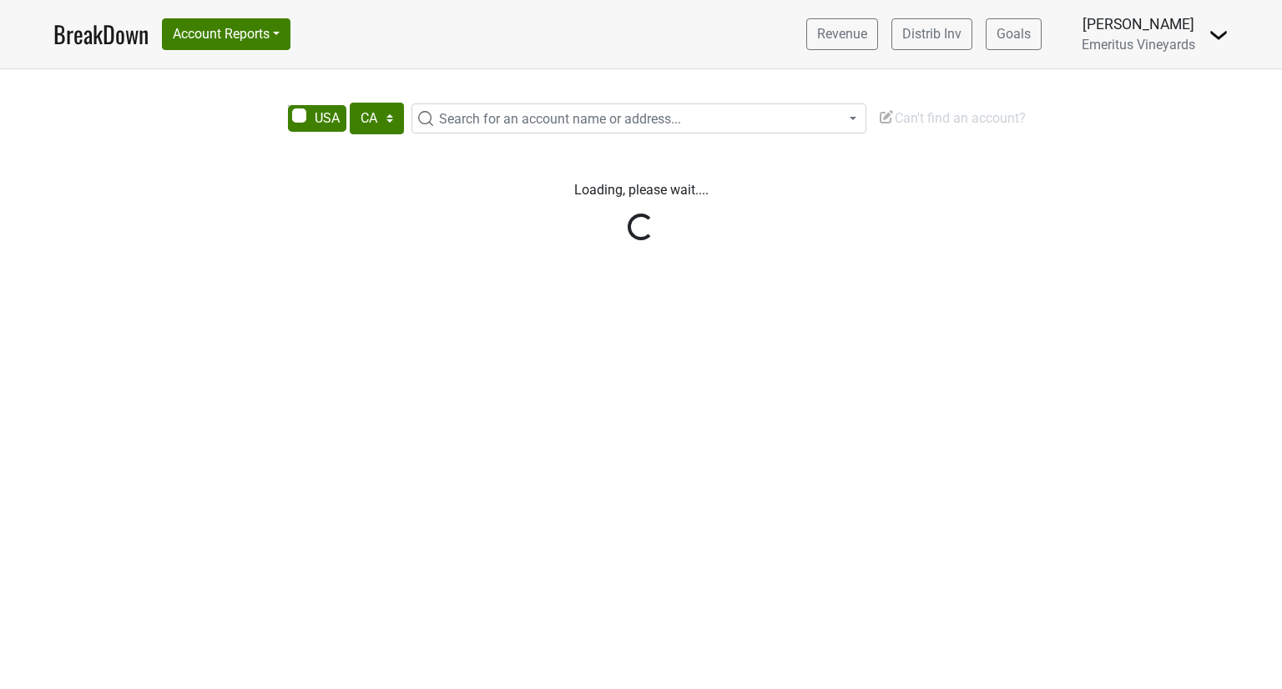
select select "CA"
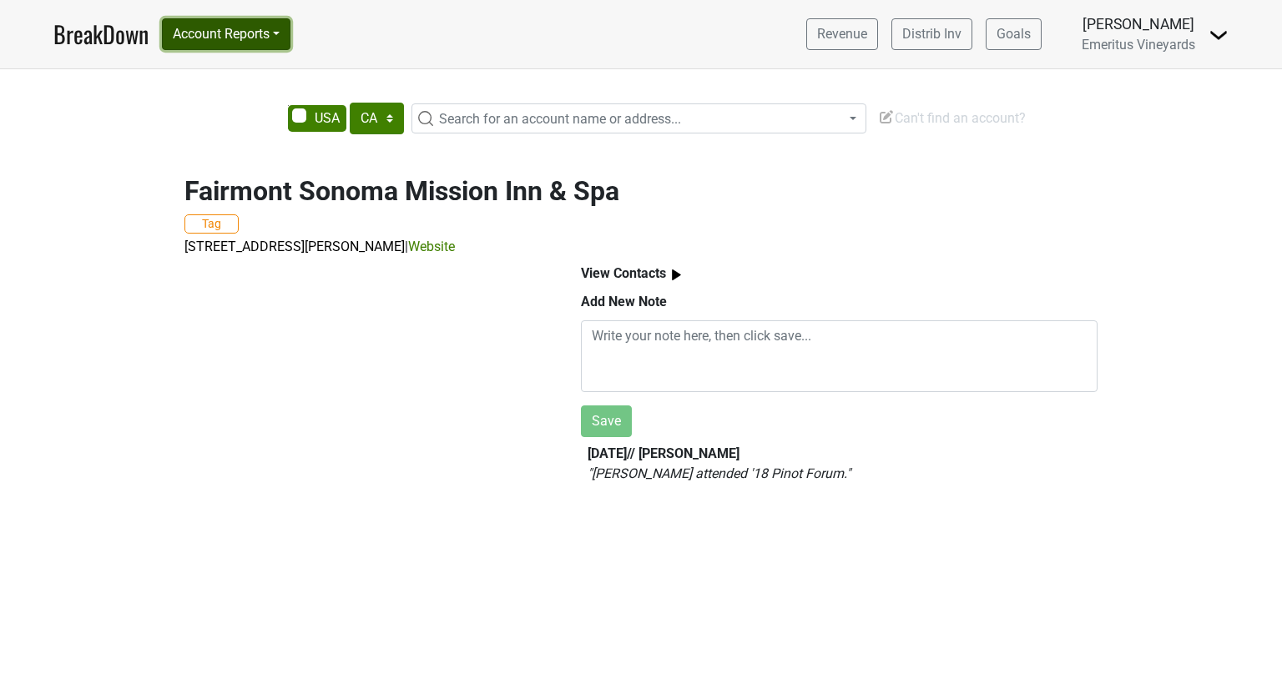
click at [275, 44] on button "Account Reports" at bounding box center [226, 34] width 129 height 32
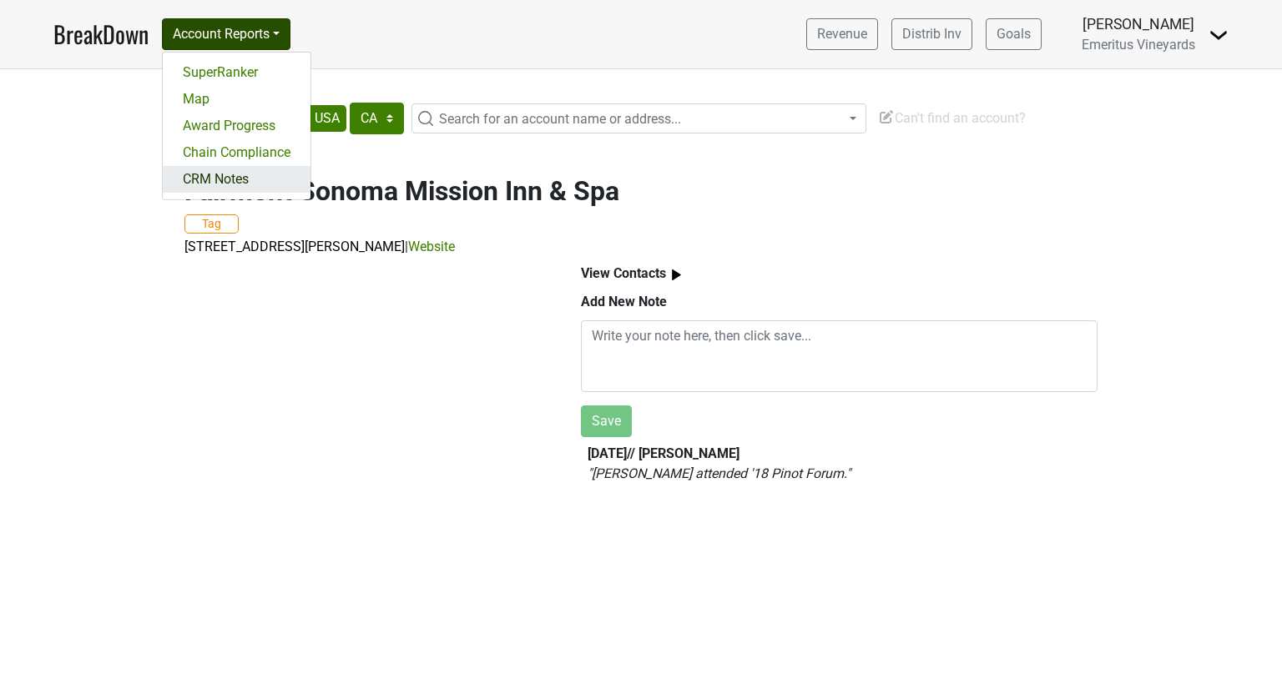
click at [252, 193] on link "CRM Notes" at bounding box center [237, 179] width 148 height 27
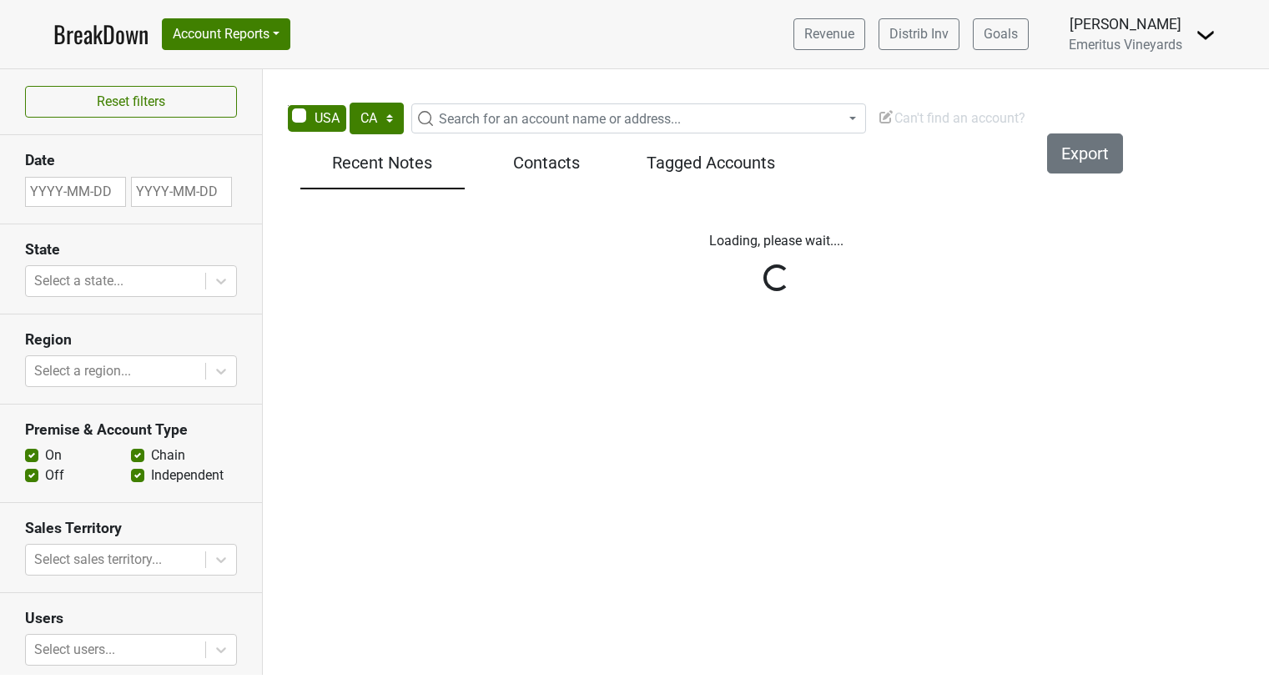
select select "CA"
